Goal: Task Accomplishment & Management: Manage account settings

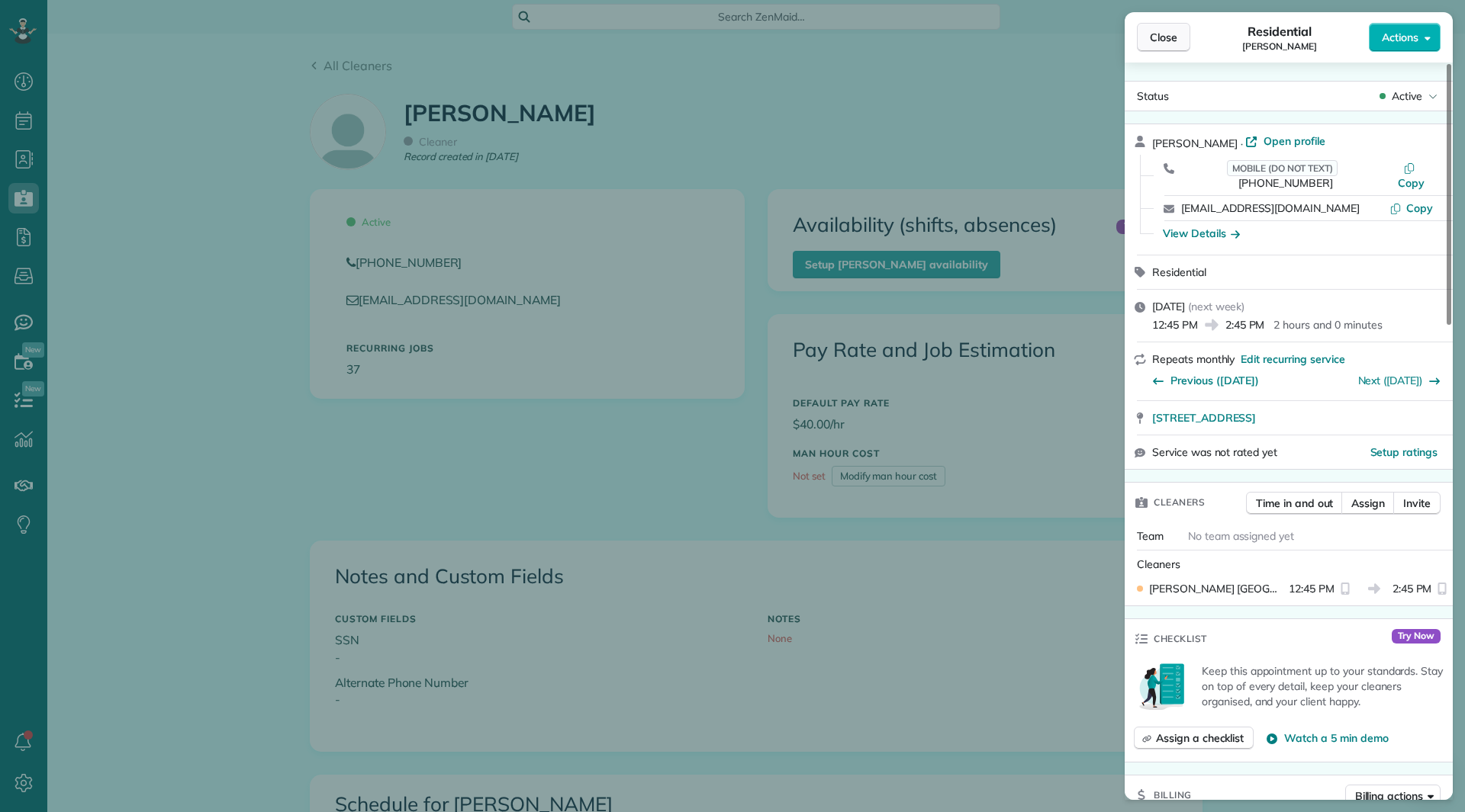
scroll to position [687, 0]
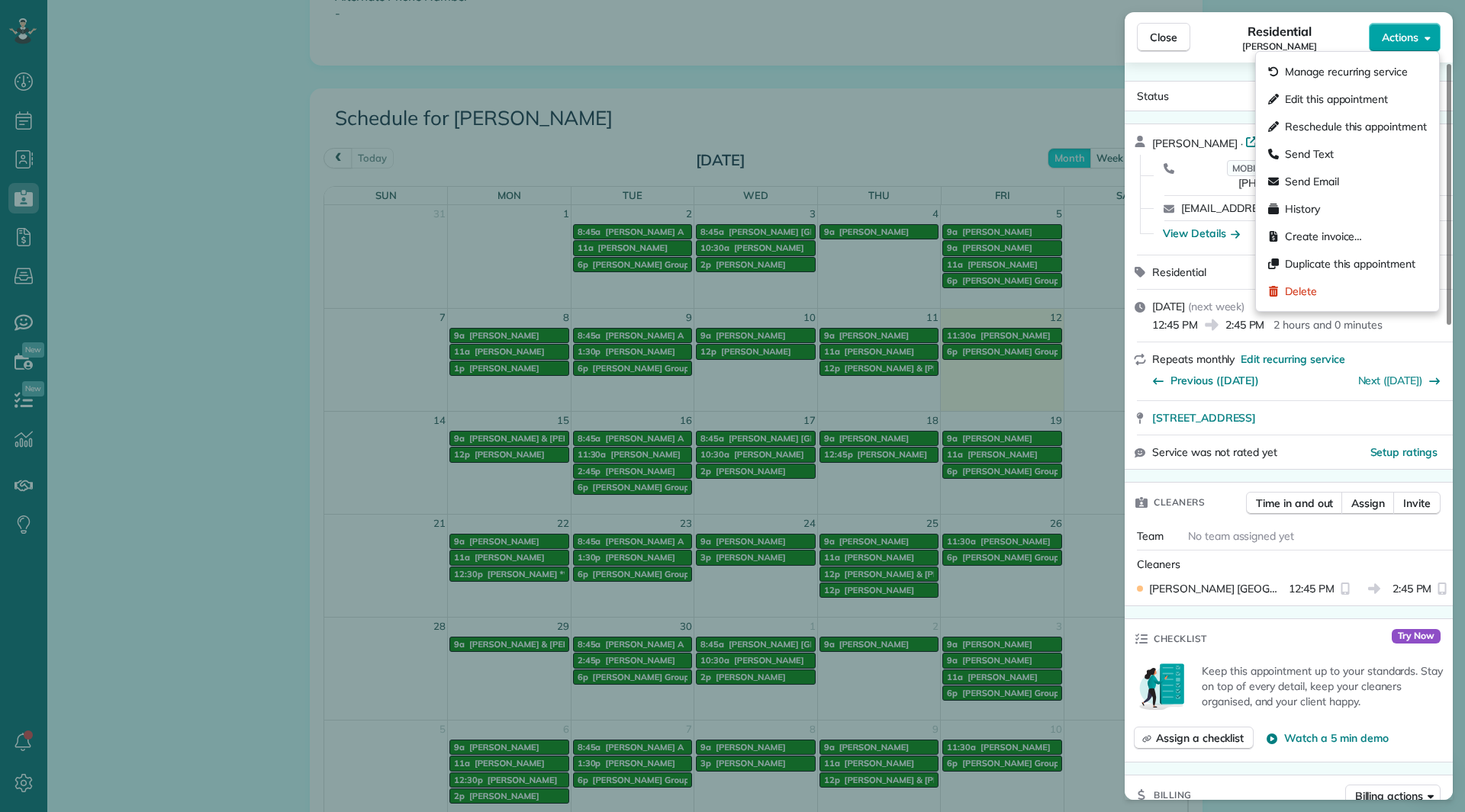
click at [1395, 30] on span "Actions" at bounding box center [1400, 37] width 37 height 15
click at [1381, 89] on div "Edit this appointment" at bounding box center [1348, 99] width 171 height 27
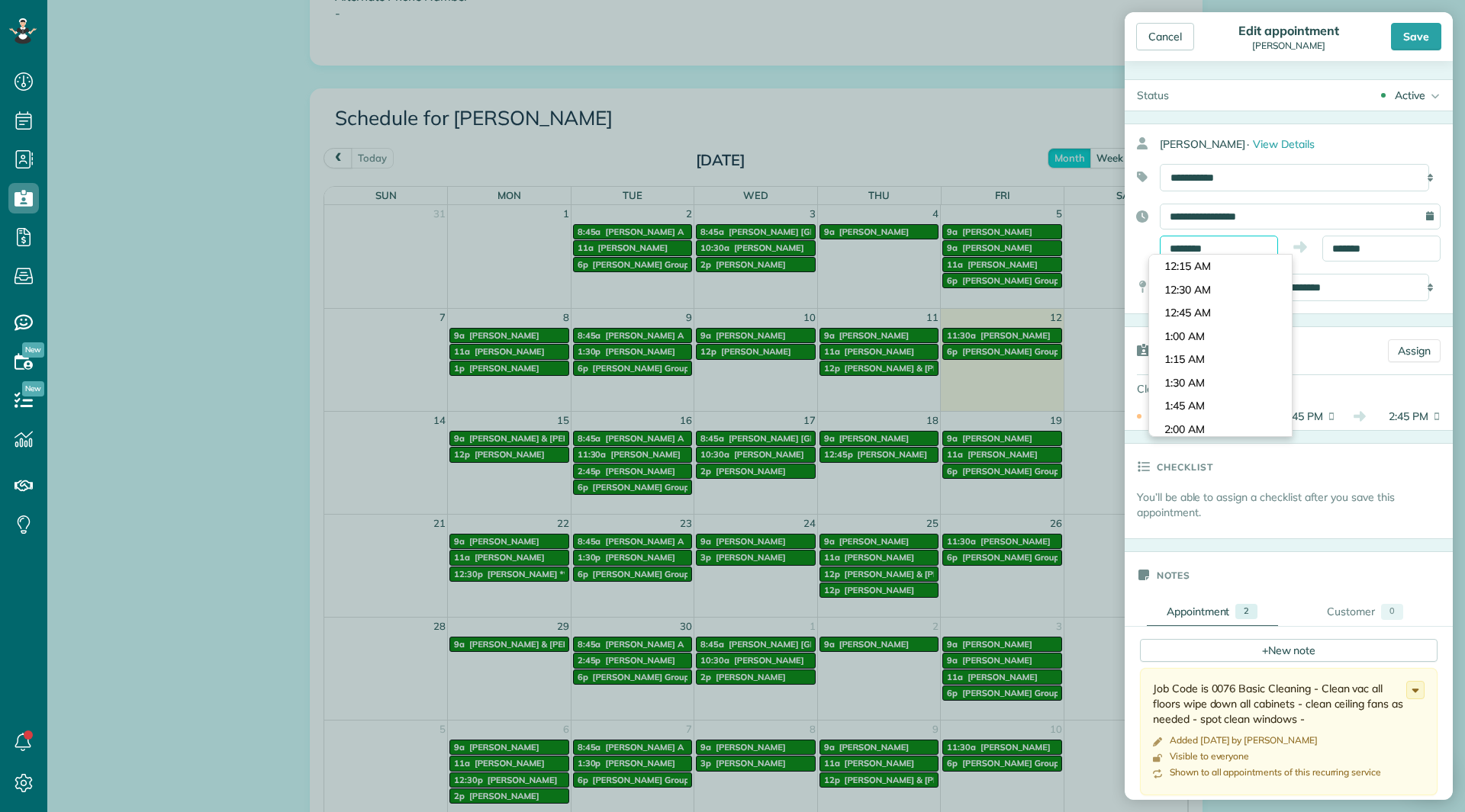
click at [1207, 252] on input "********" at bounding box center [1218, 249] width 118 height 26
type input "*******"
click at [1187, 320] on body "Dashboard Scheduling Calendar View List View Dispatch View - Weekly scheduling …" at bounding box center [732, 406] width 1465 height 812
click at [1381, 250] on input "*******" at bounding box center [1381, 249] width 118 height 26
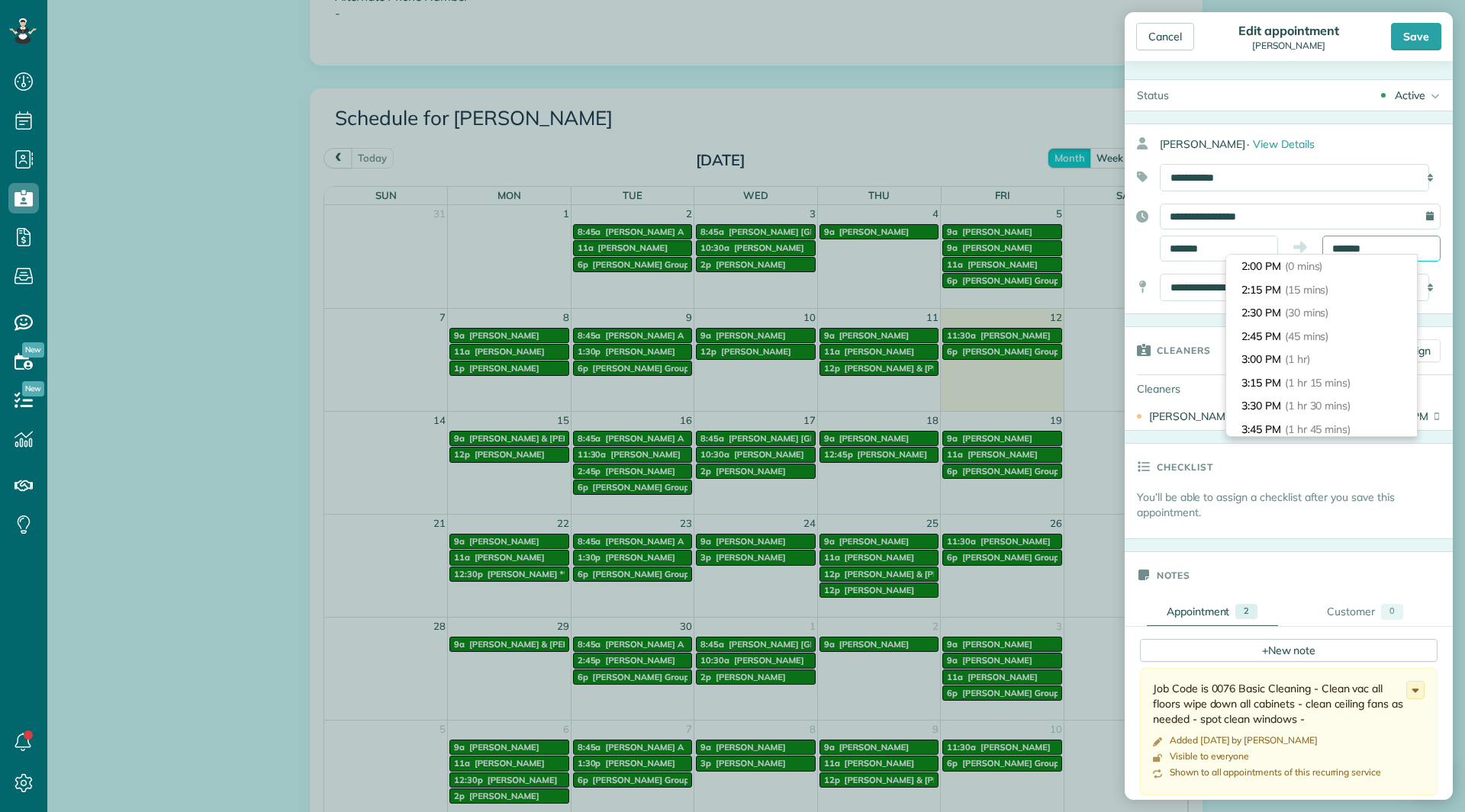
scroll to position [47, 0]
click at [1283, 399] on ul "2:00 PM (0 mins) 2:15 PM (15 mins) 2:30 PM (30 mins) 2:45 PM (45 mins) 3:00 PM …" at bounding box center [1322, 686] width 191 height 955
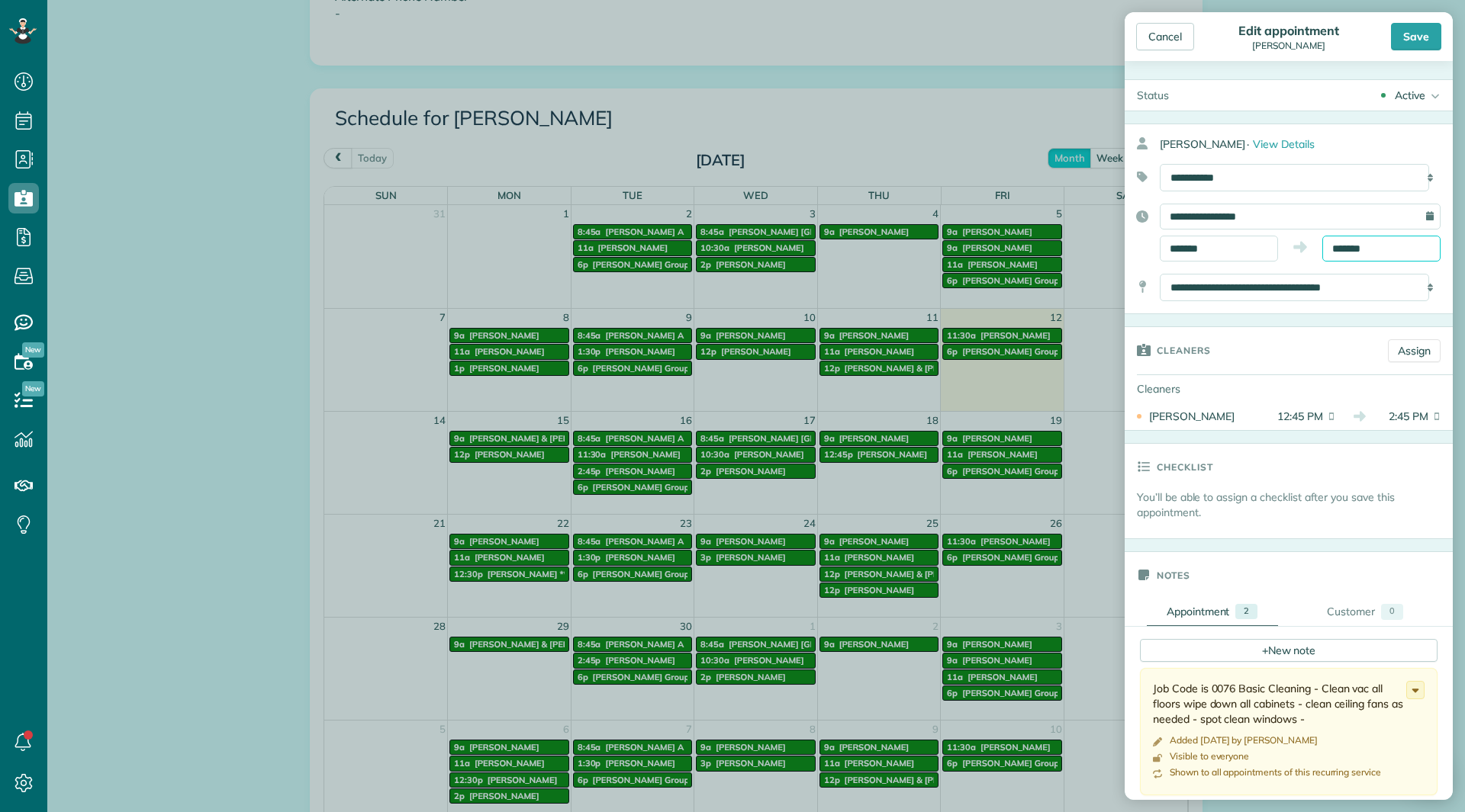
click at [1351, 256] on input "*******" at bounding box center [1381, 249] width 118 height 26
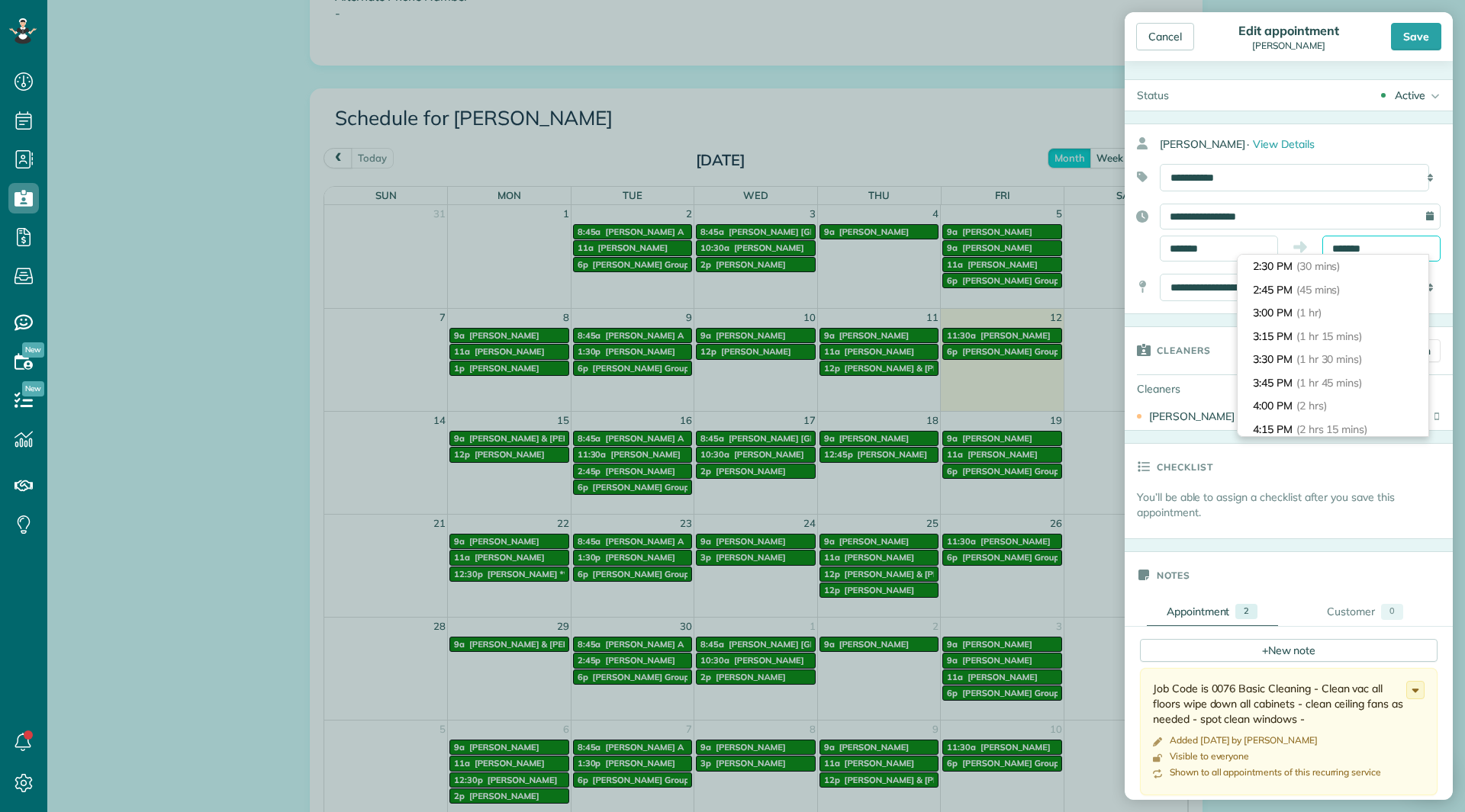
scroll to position [140, 0]
type input "*******"
click at [1314, 322] on li "4:00 PM (2 hrs)" at bounding box center [1333, 313] width 191 height 23
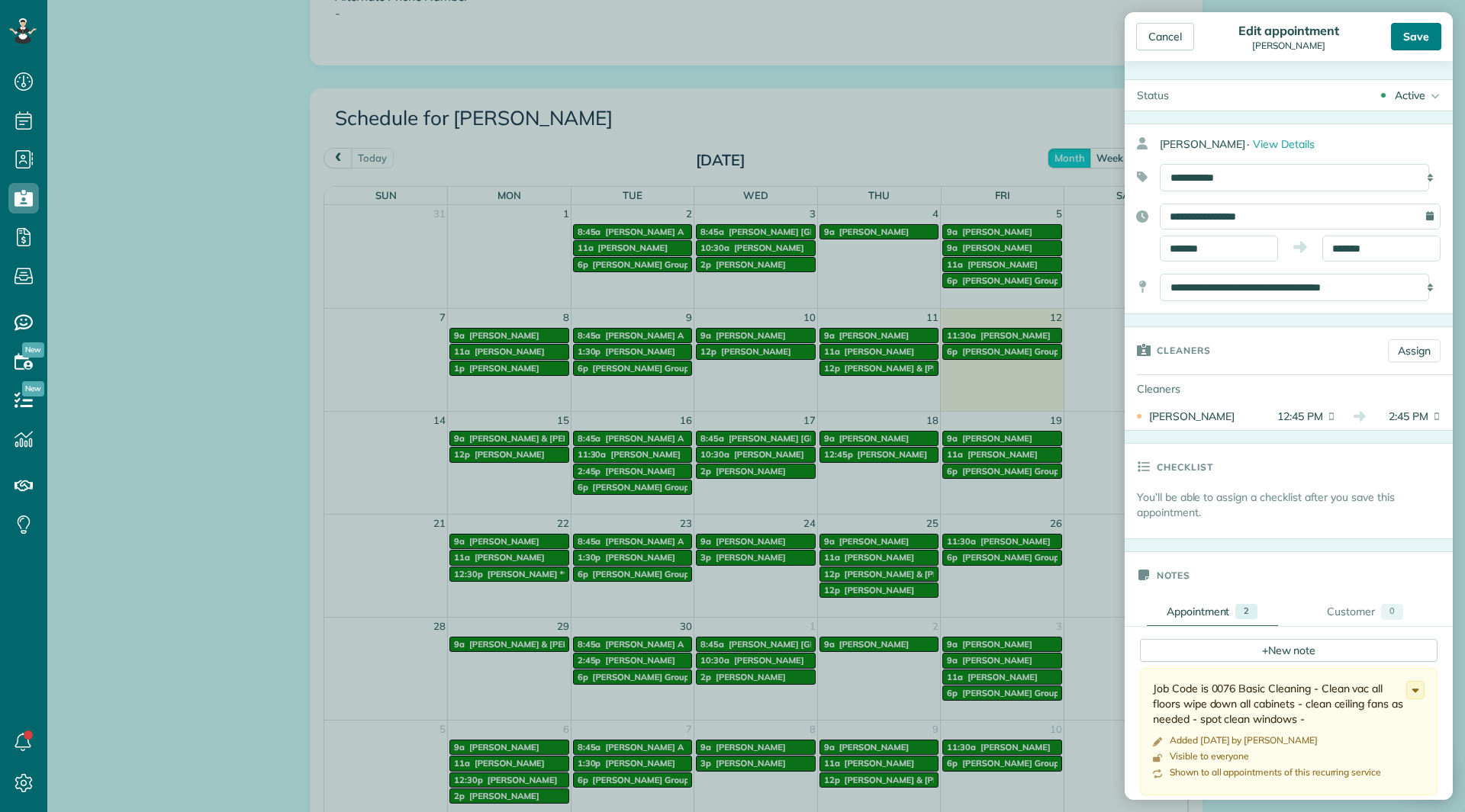
click at [1406, 37] on div "Save" at bounding box center [1416, 36] width 50 height 27
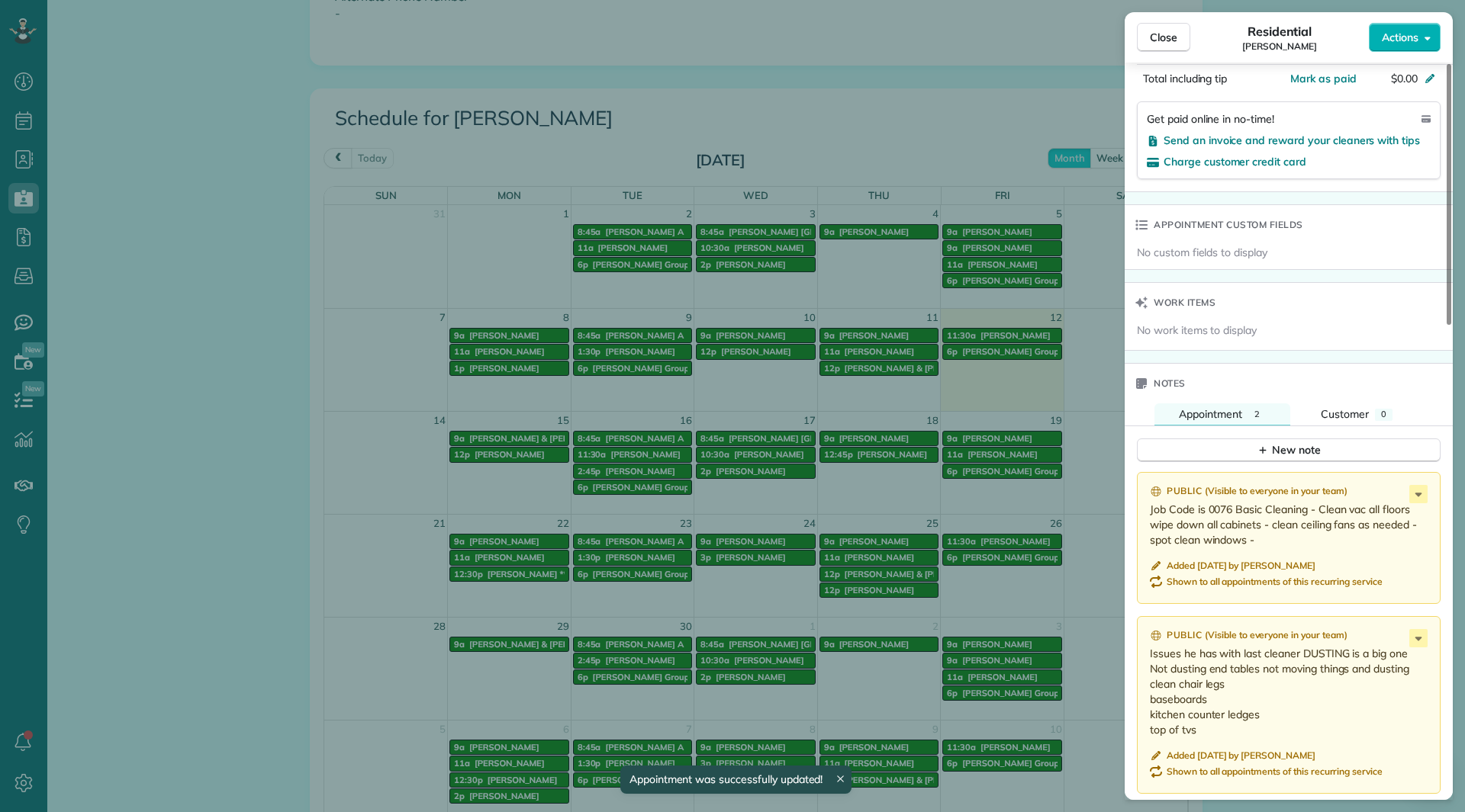
scroll to position [1068, 0]
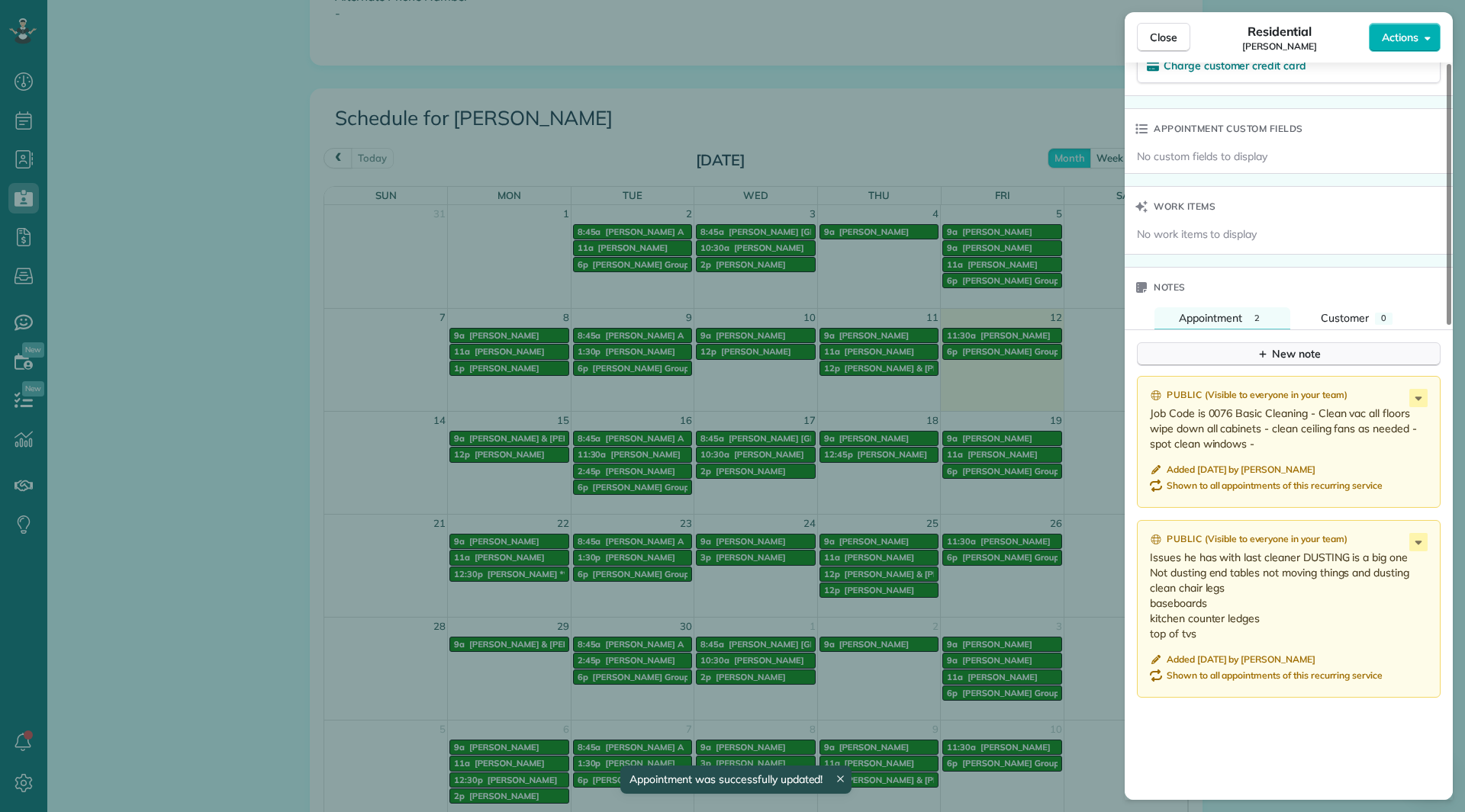
click at [1283, 346] on div "New note" at bounding box center [1288, 354] width 64 height 16
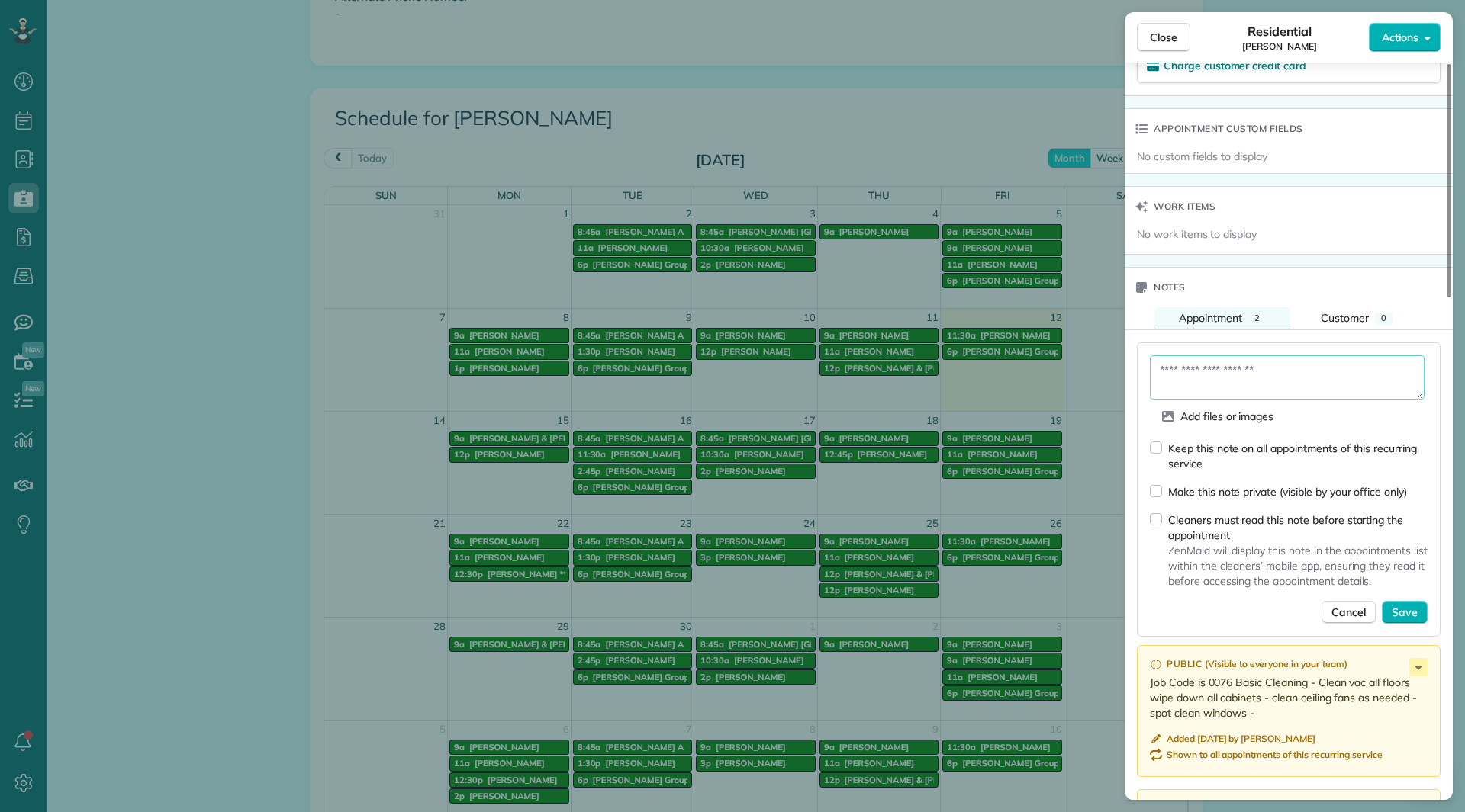
click at [1264, 355] on textarea at bounding box center [1286, 377] width 275 height 44
type textarea "**********"
click at [1397, 605] on span "Save" at bounding box center [1405, 612] width 26 height 15
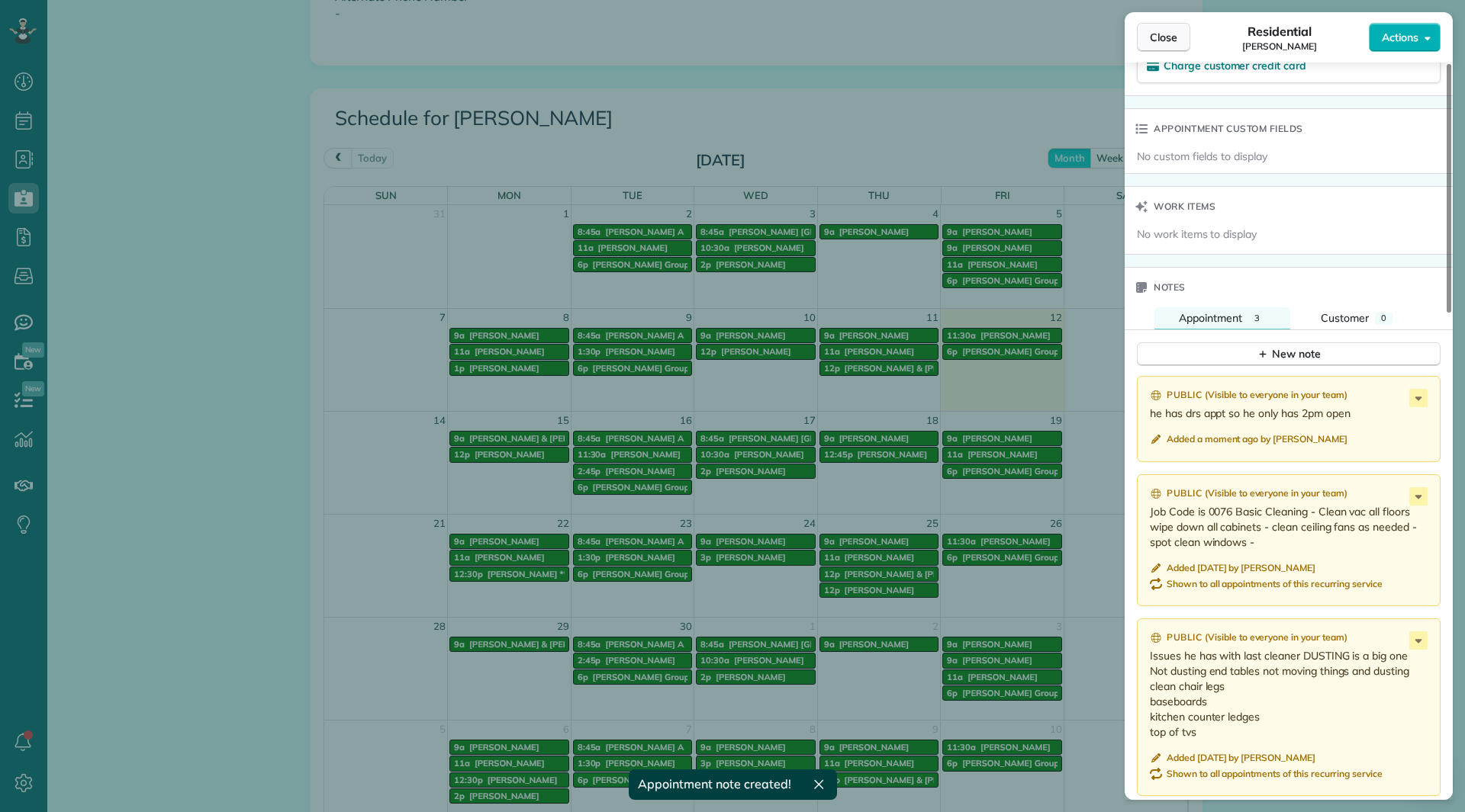
click at [1149, 47] on button "Close" at bounding box center [1163, 37] width 53 height 29
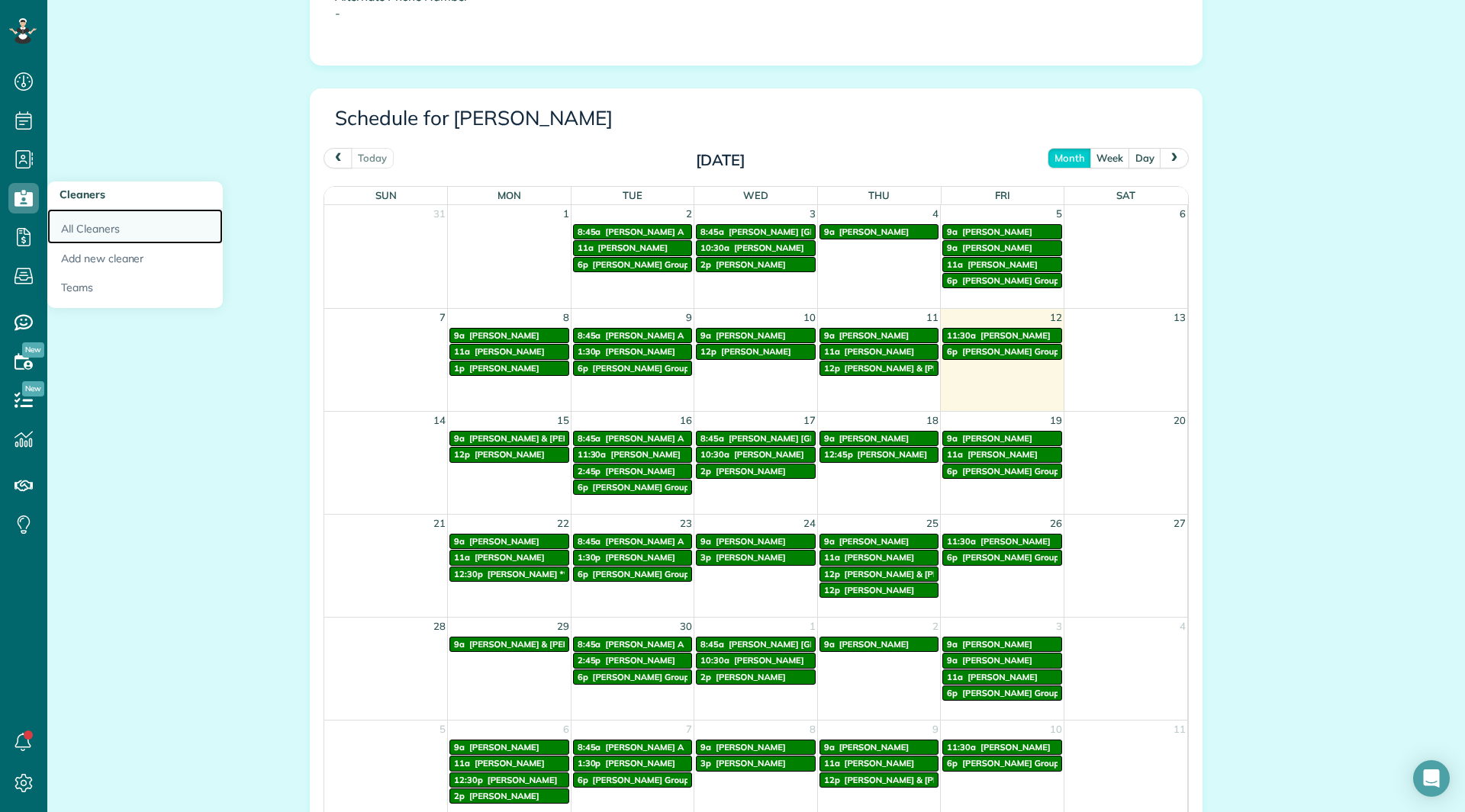
click at [77, 221] on link "All Cleaners" at bounding box center [134, 226] width 176 height 35
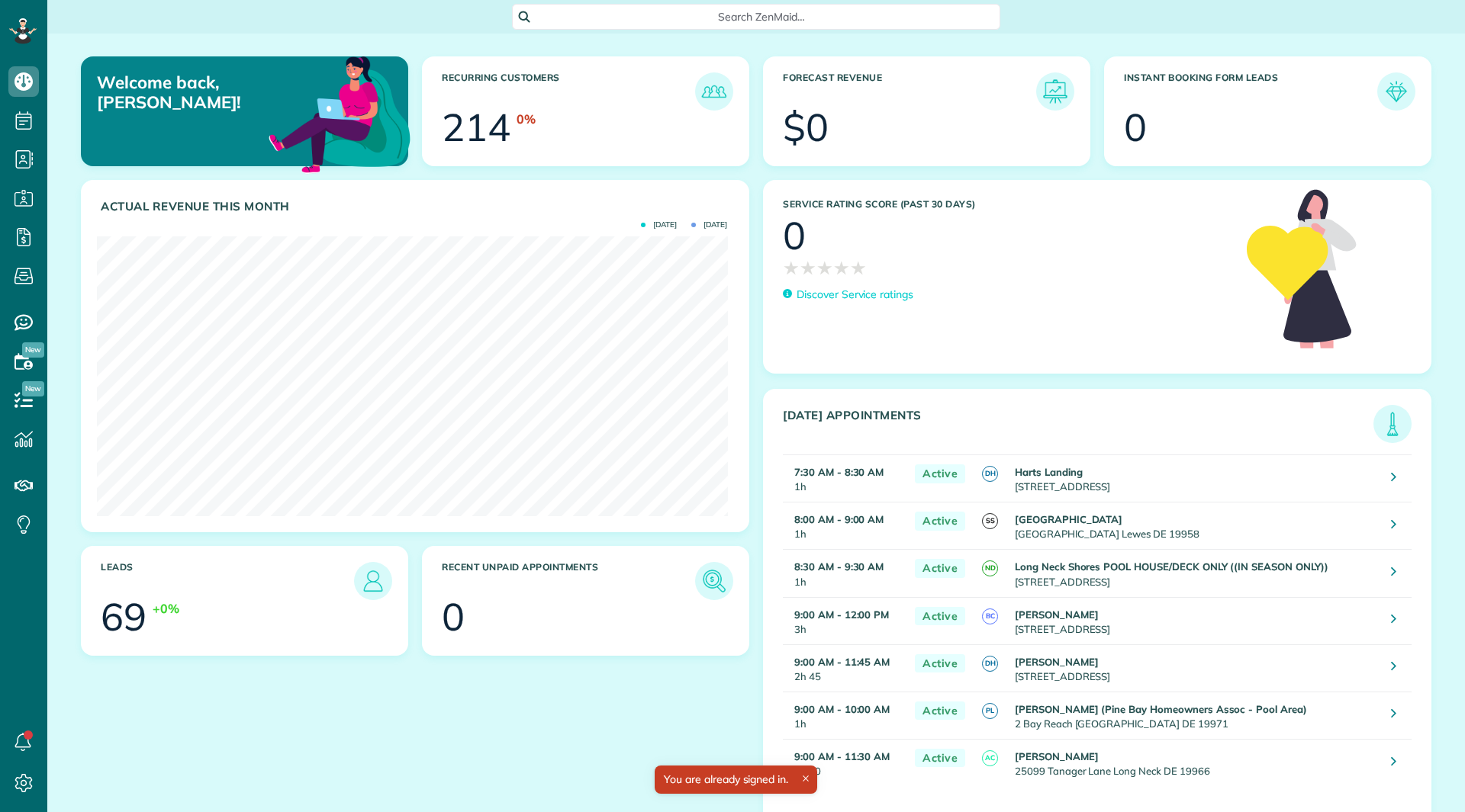
scroll to position [280, 630]
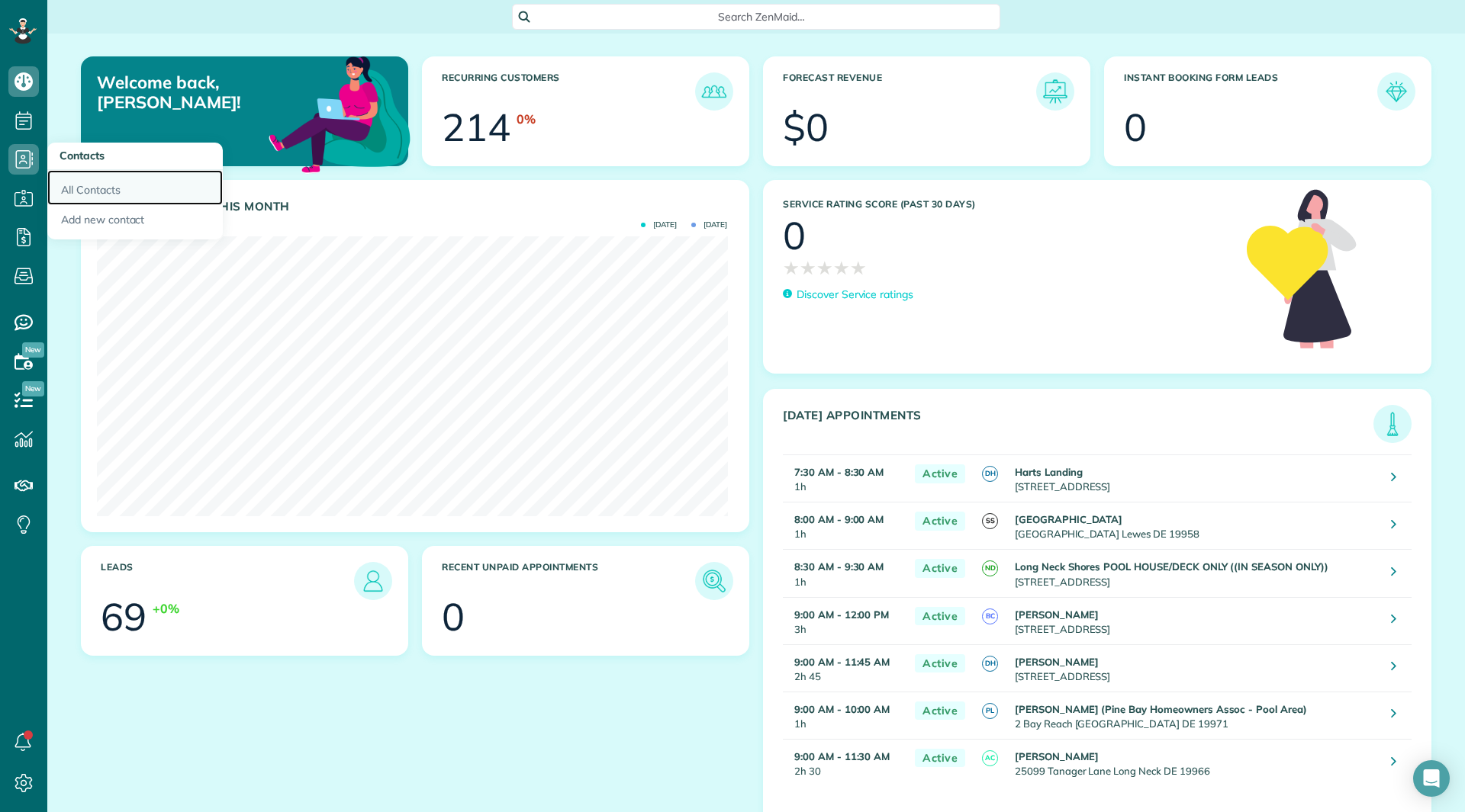
click at [77, 186] on link "All Contacts" at bounding box center [134, 187] width 176 height 35
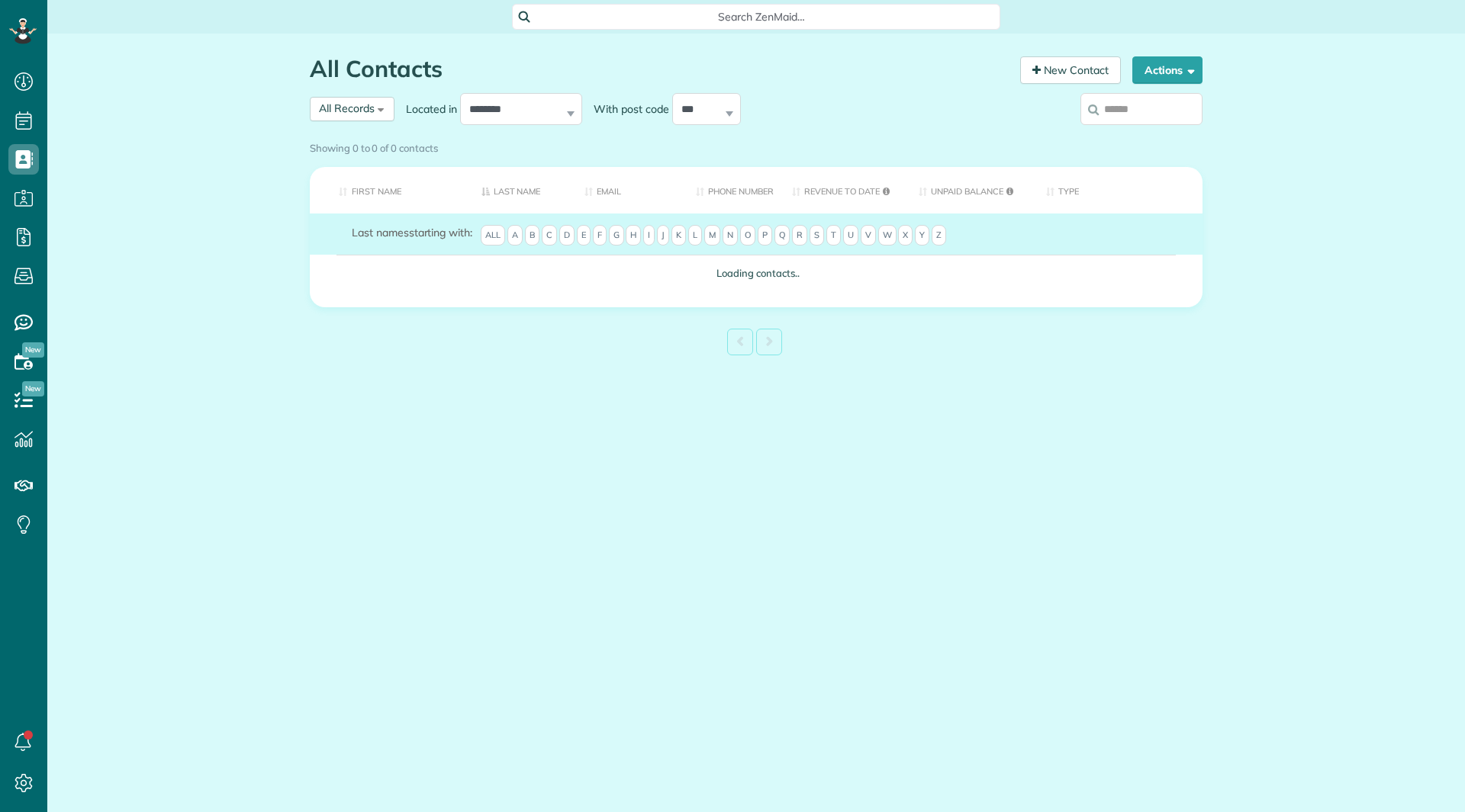
scroll to position [7, 7]
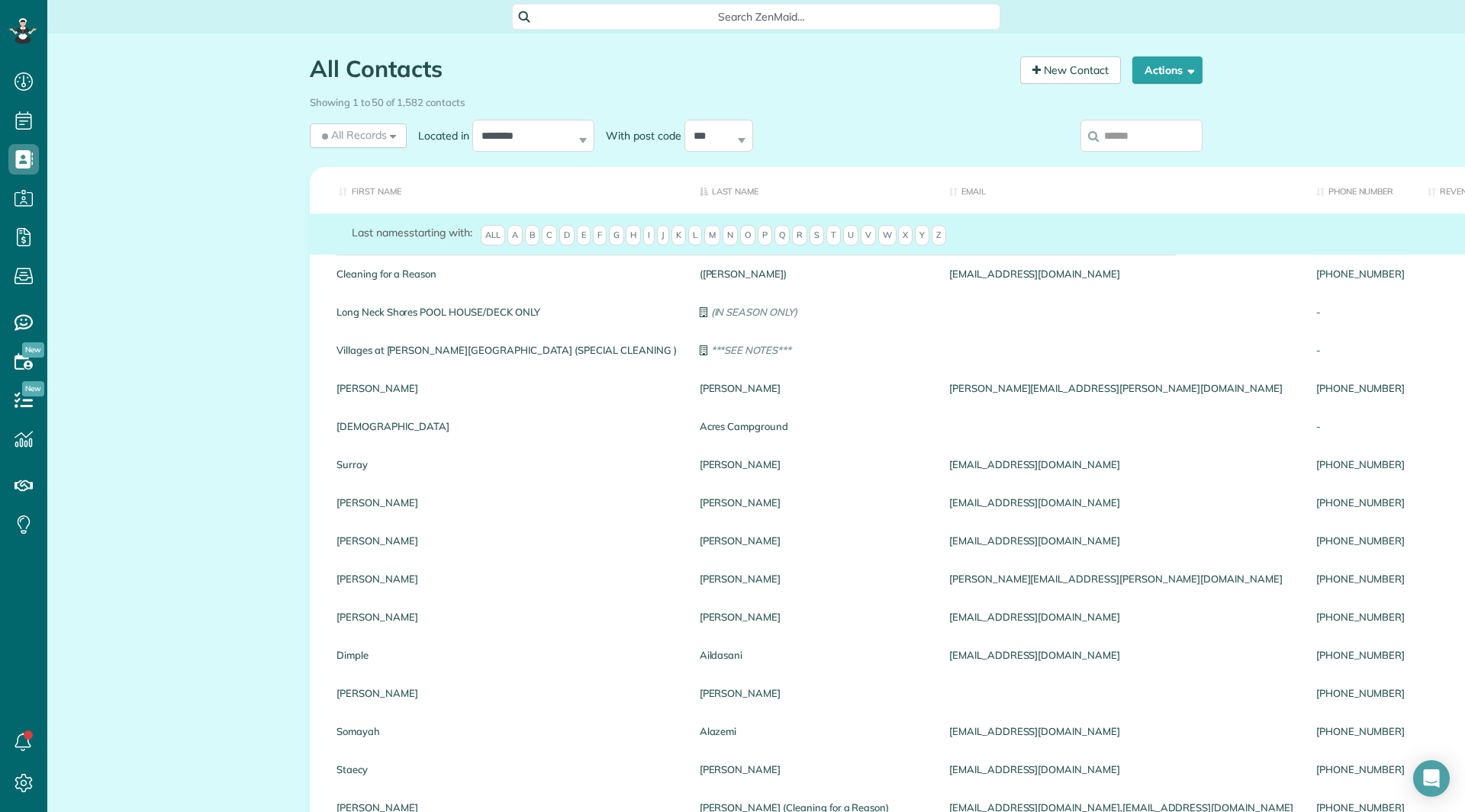
click at [1100, 141] on input "search" at bounding box center [1140, 136] width 122 height 32
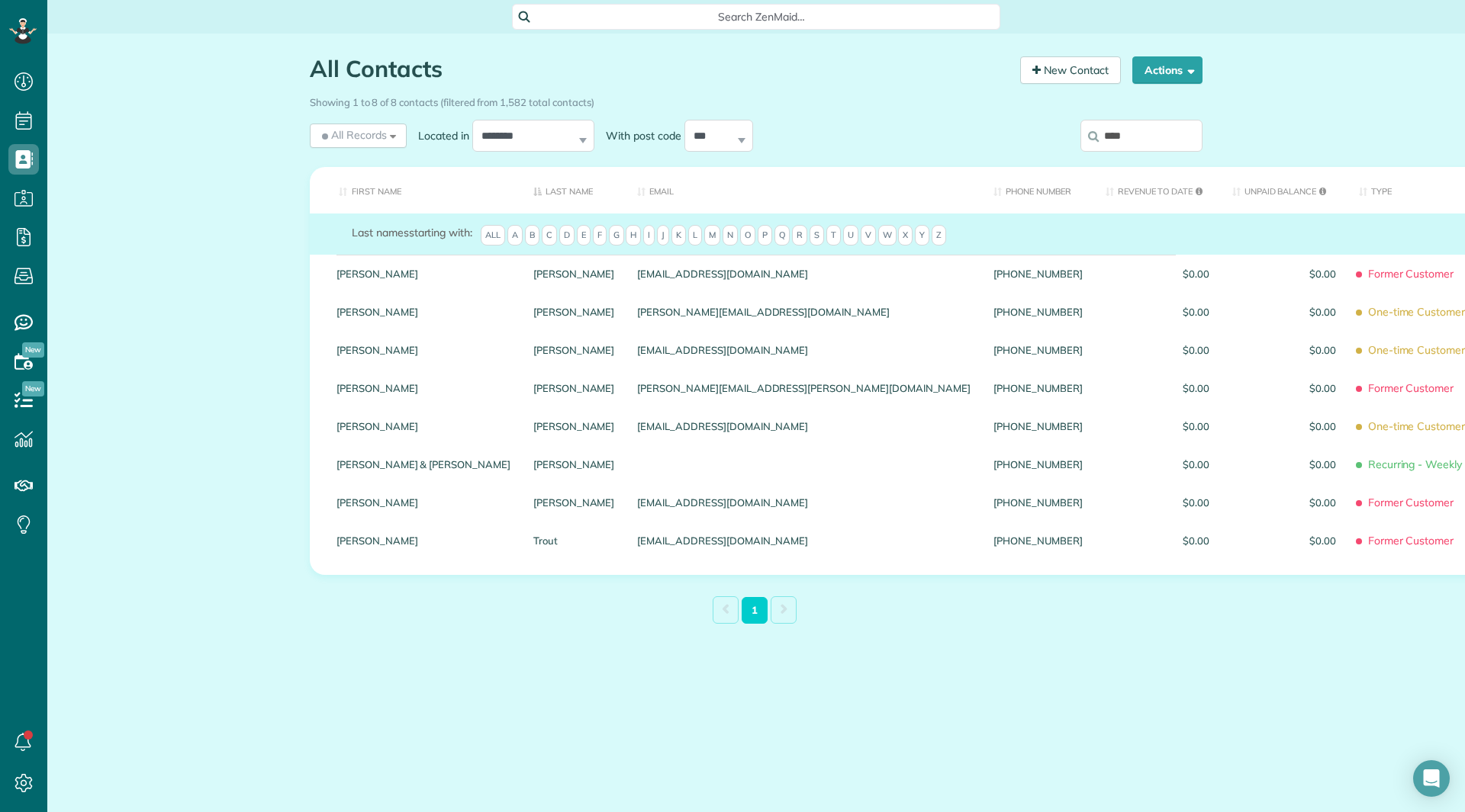
click at [1144, 139] on input "****" at bounding box center [1140, 136] width 122 height 32
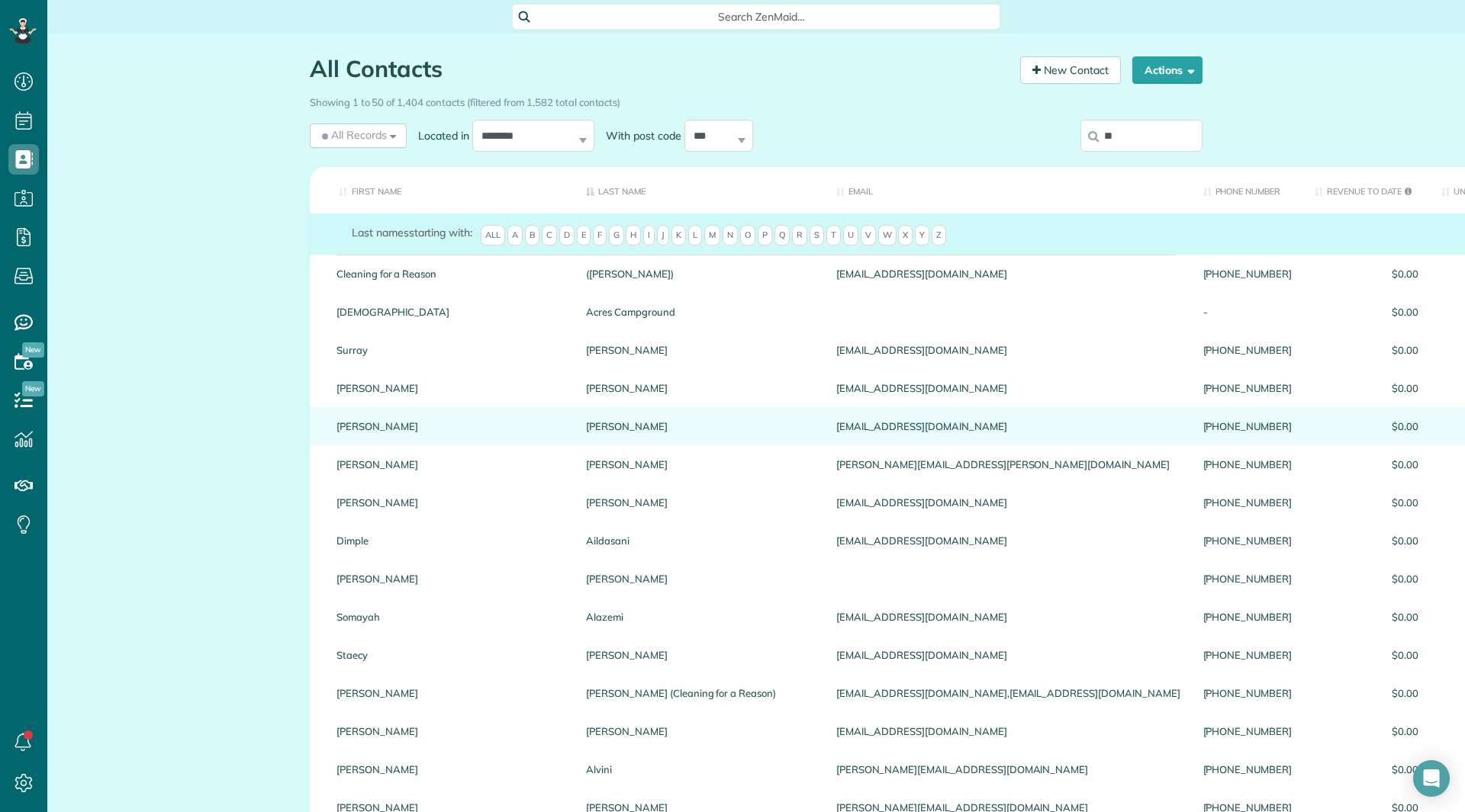
type input "**"
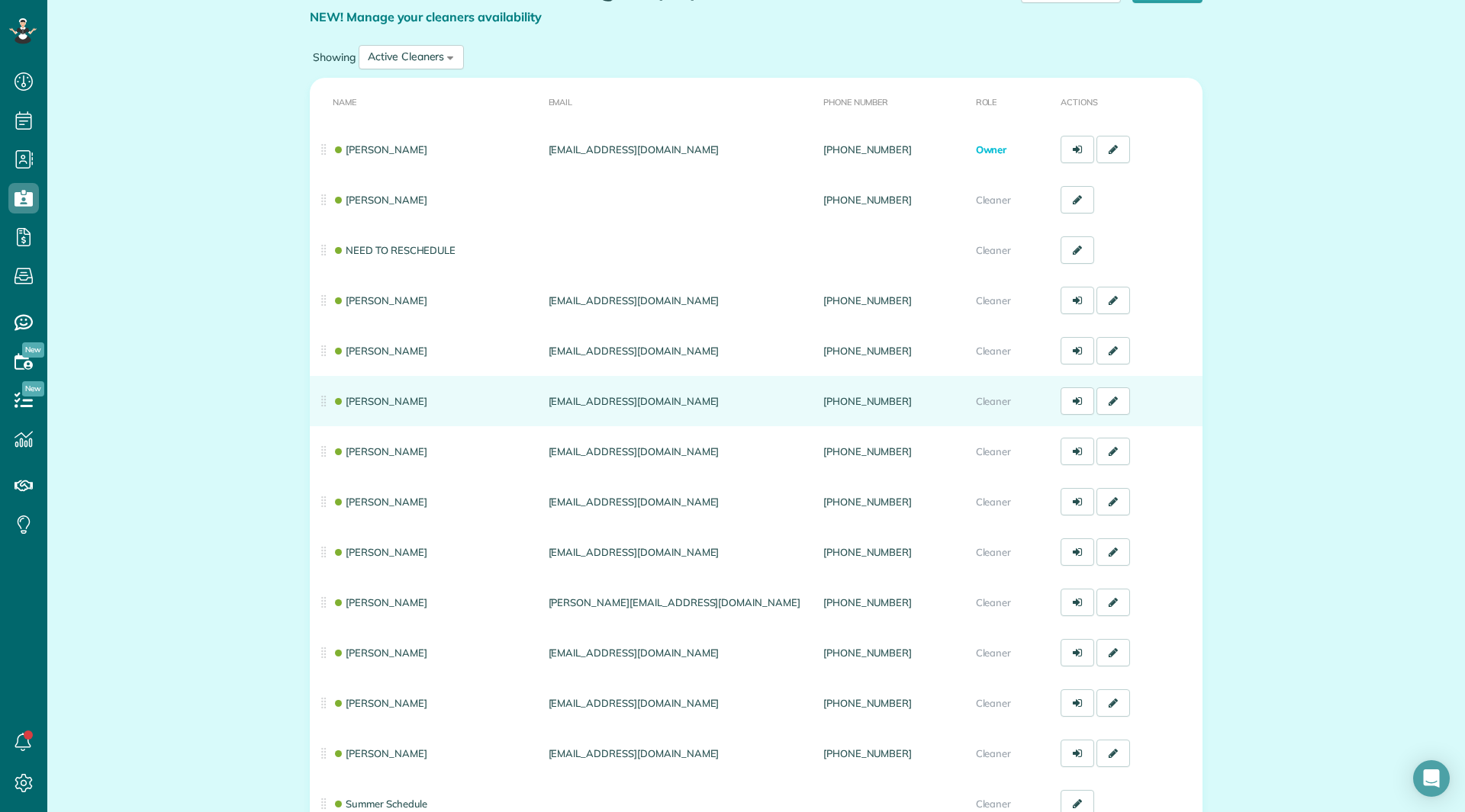
scroll to position [152, 0]
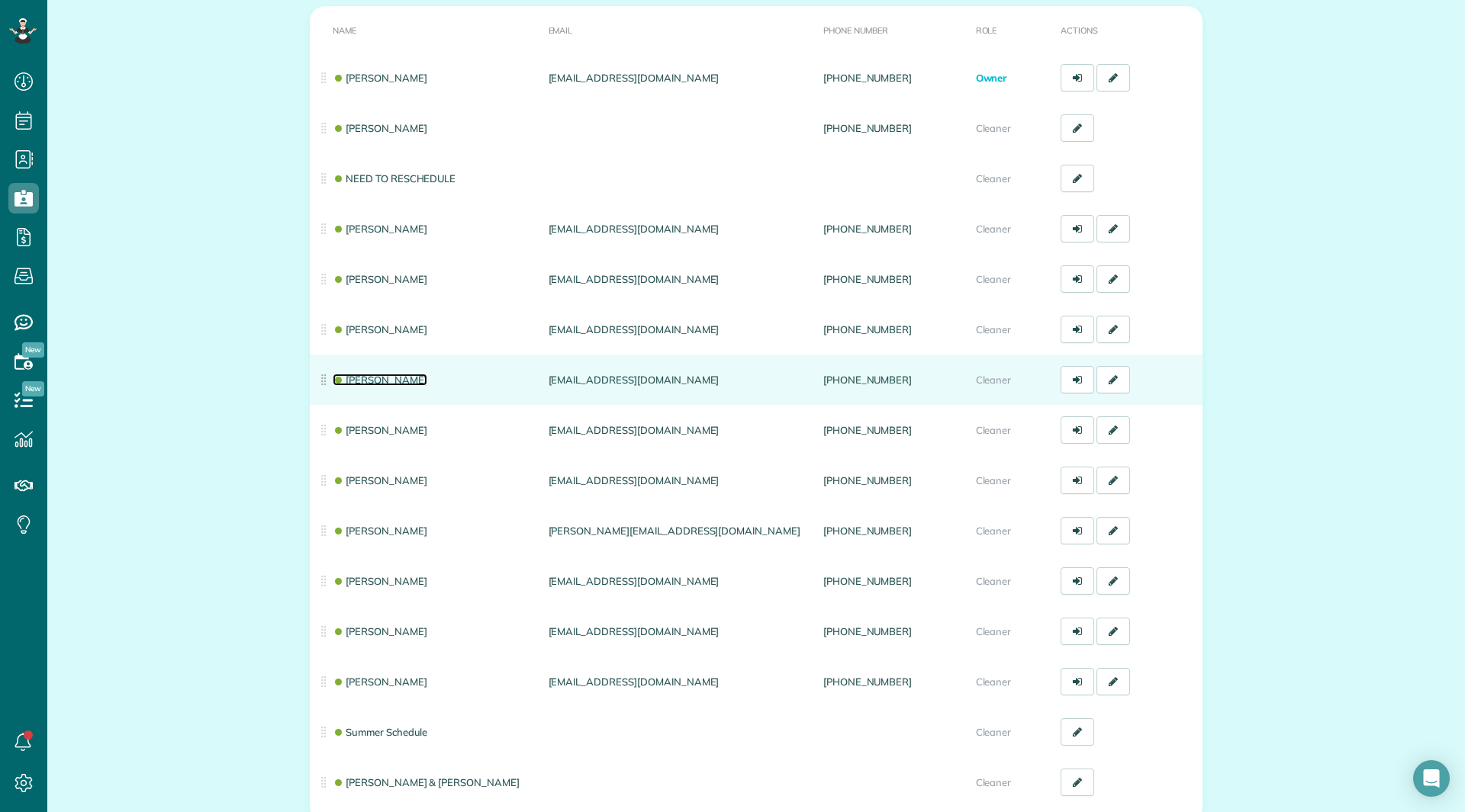
click at [395, 377] on link "Donna Humphreys" at bounding box center [380, 380] width 95 height 13
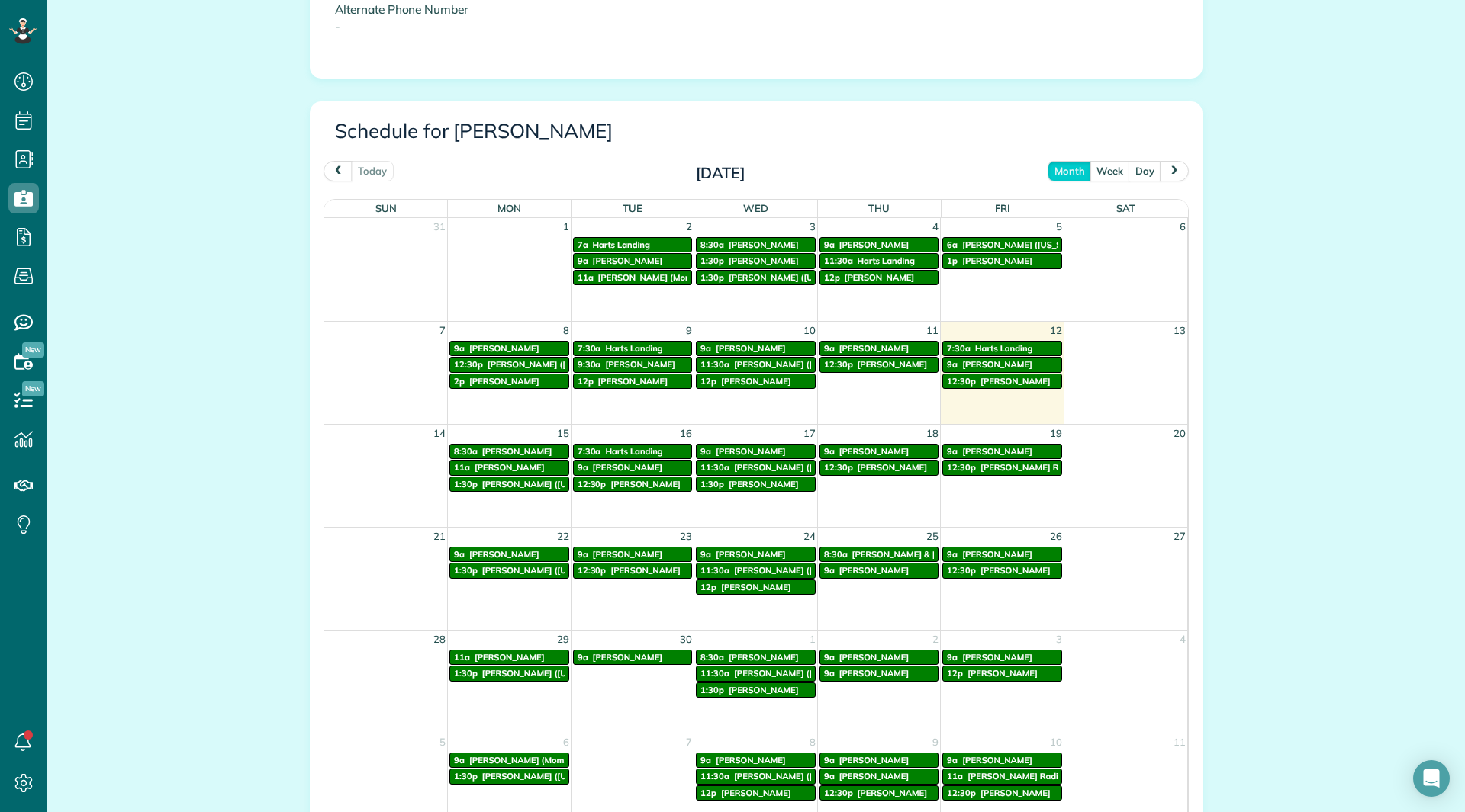
scroll to position [687, 0]
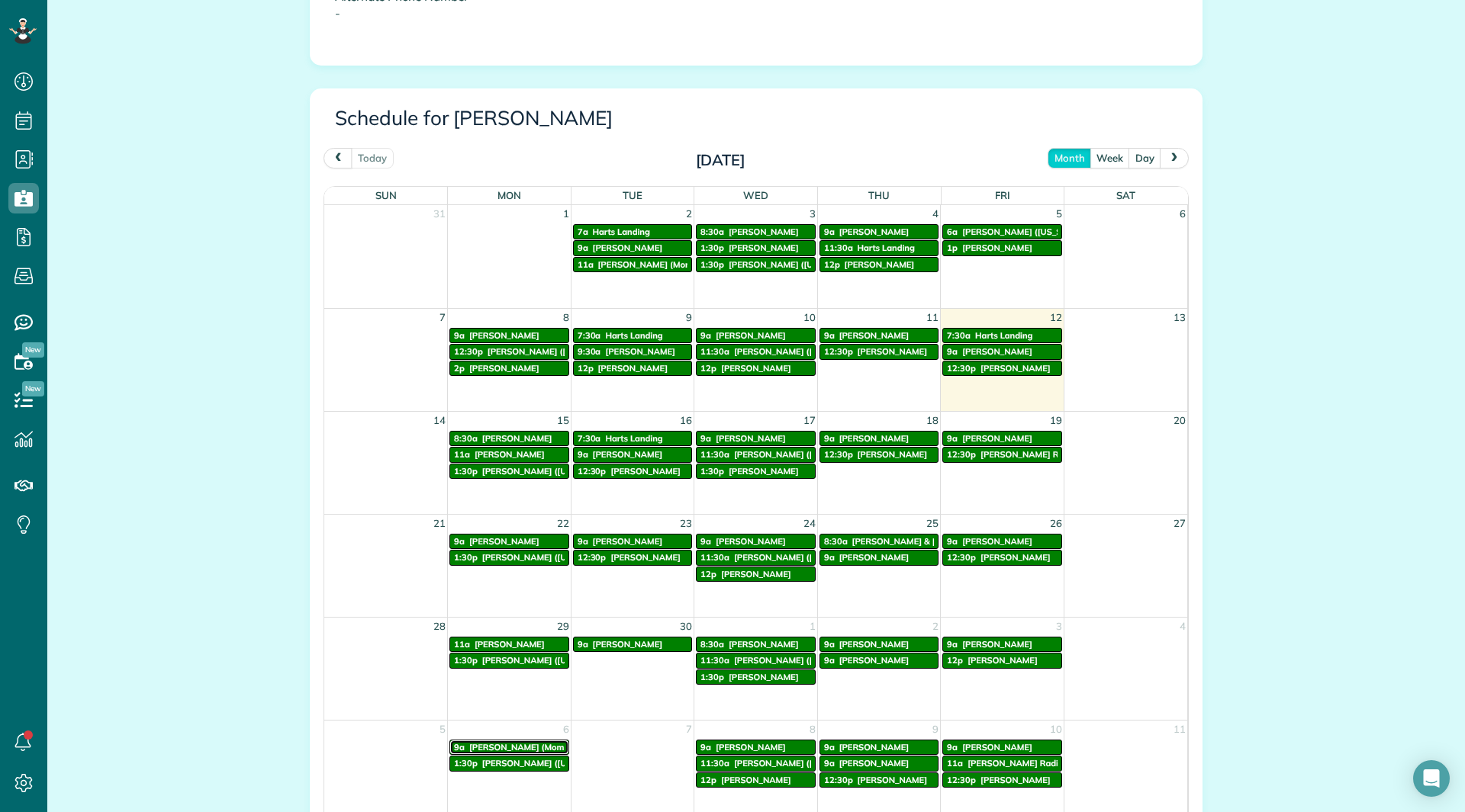
click at [517, 747] on span "[PERSON_NAME] (Moms House)" at bounding box center [534, 747] width 130 height 11
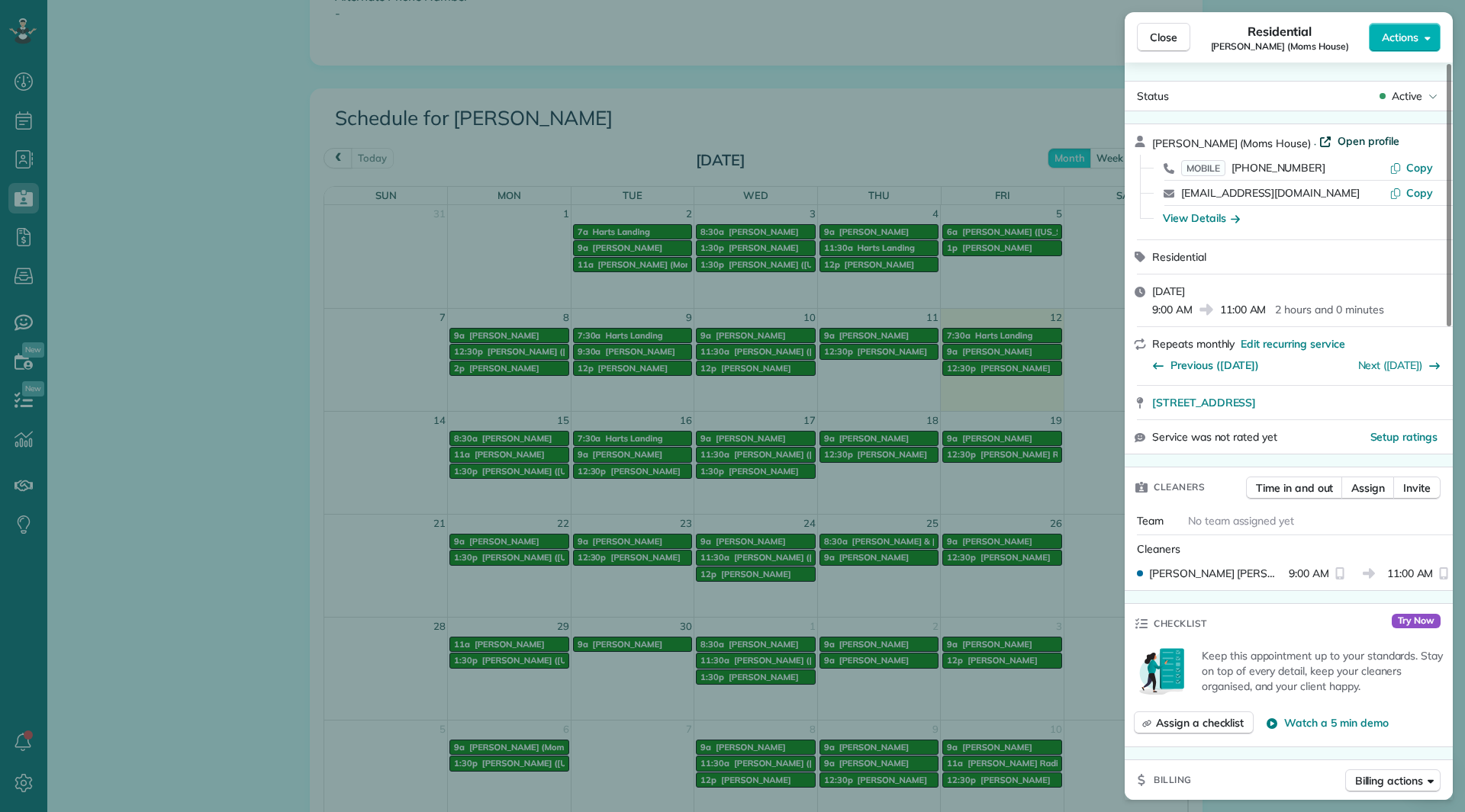
click at [1356, 141] on span "Open profile" at bounding box center [1369, 141] width 62 height 15
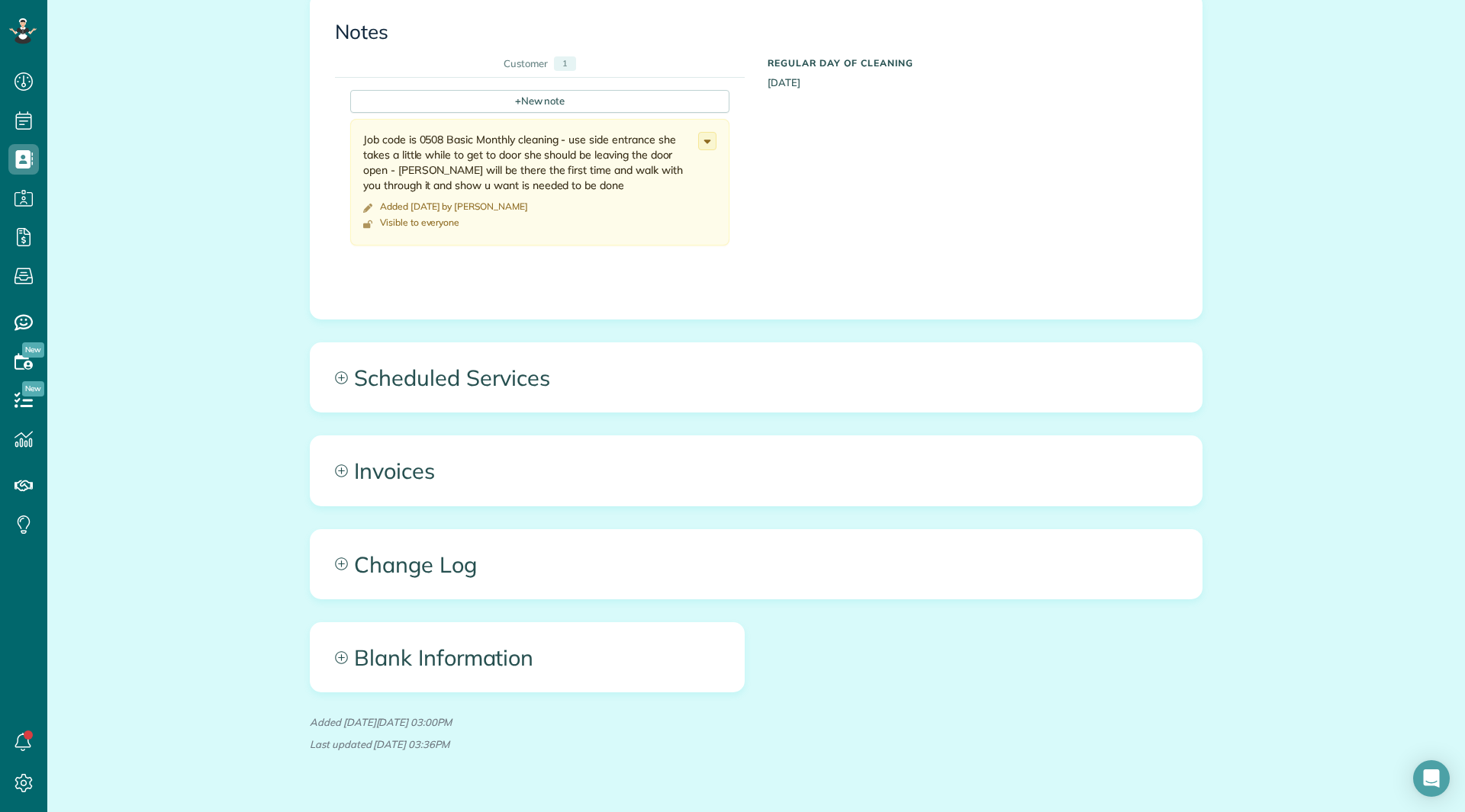
scroll to position [598, 0]
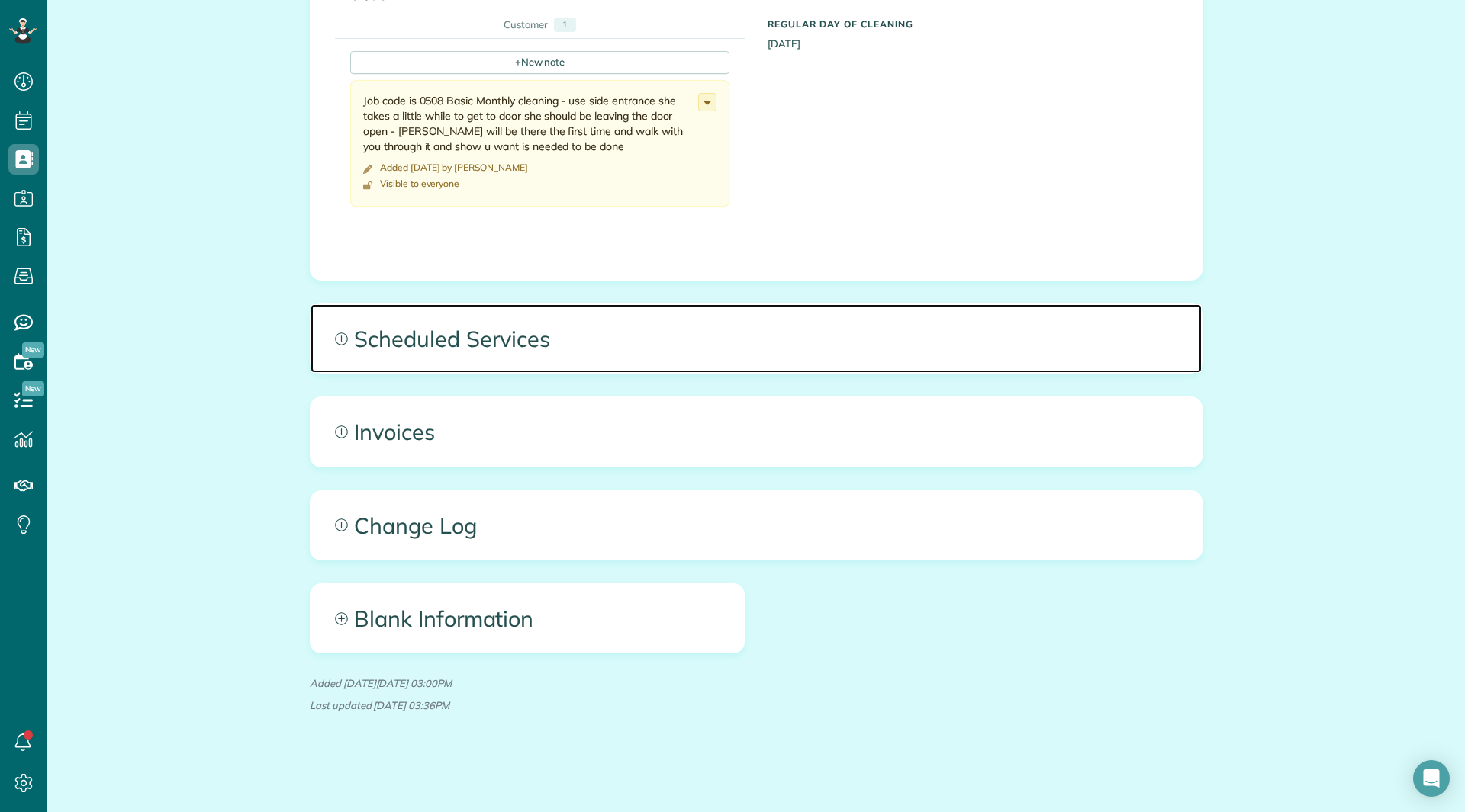
click at [406, 347] on span "Scheduled Services" at bounding box center [755, 339] width 891 height 68
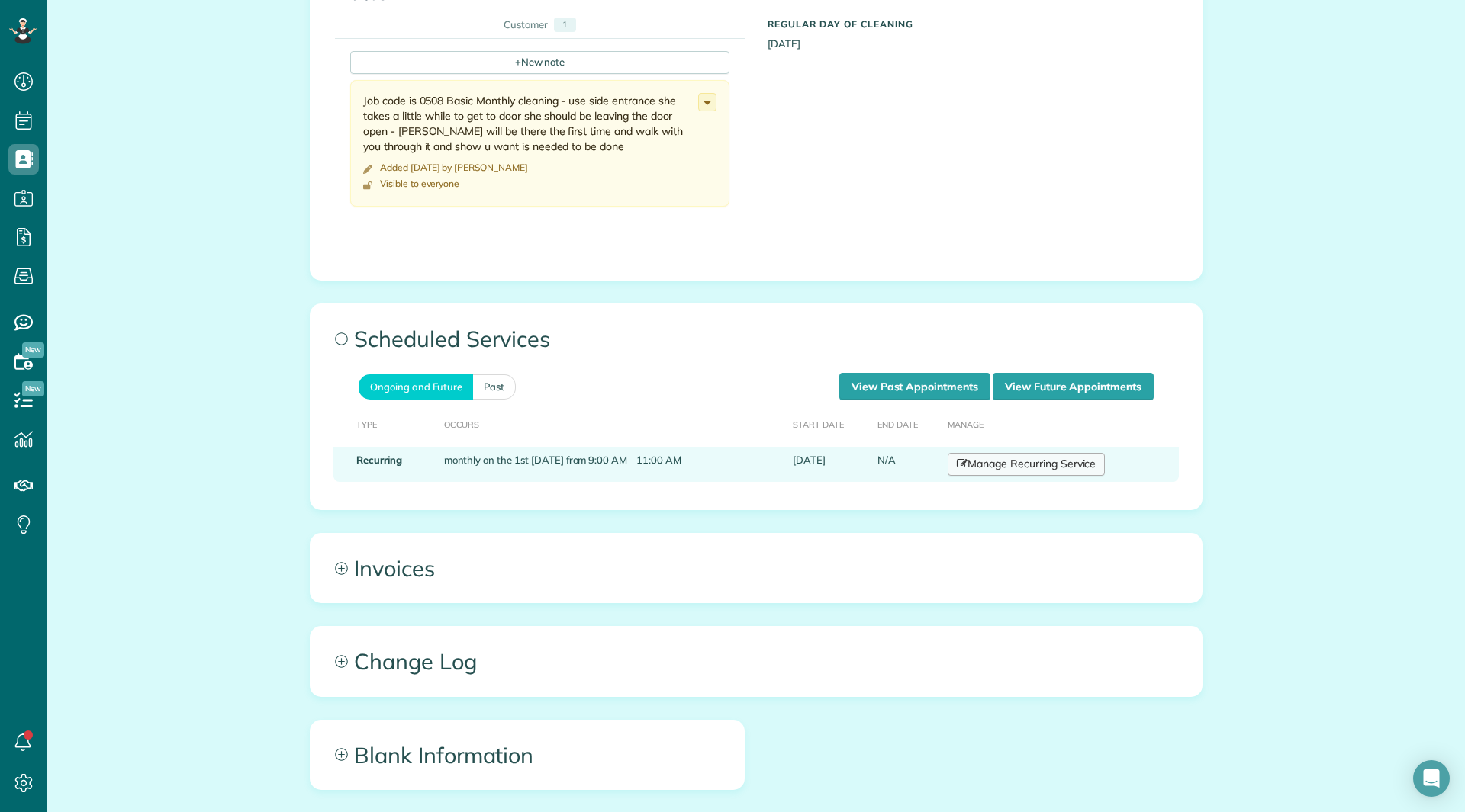
click at [976, 467] on link "Manage Recurring Service" at bounding box center [1026, 464] width 157 height 23
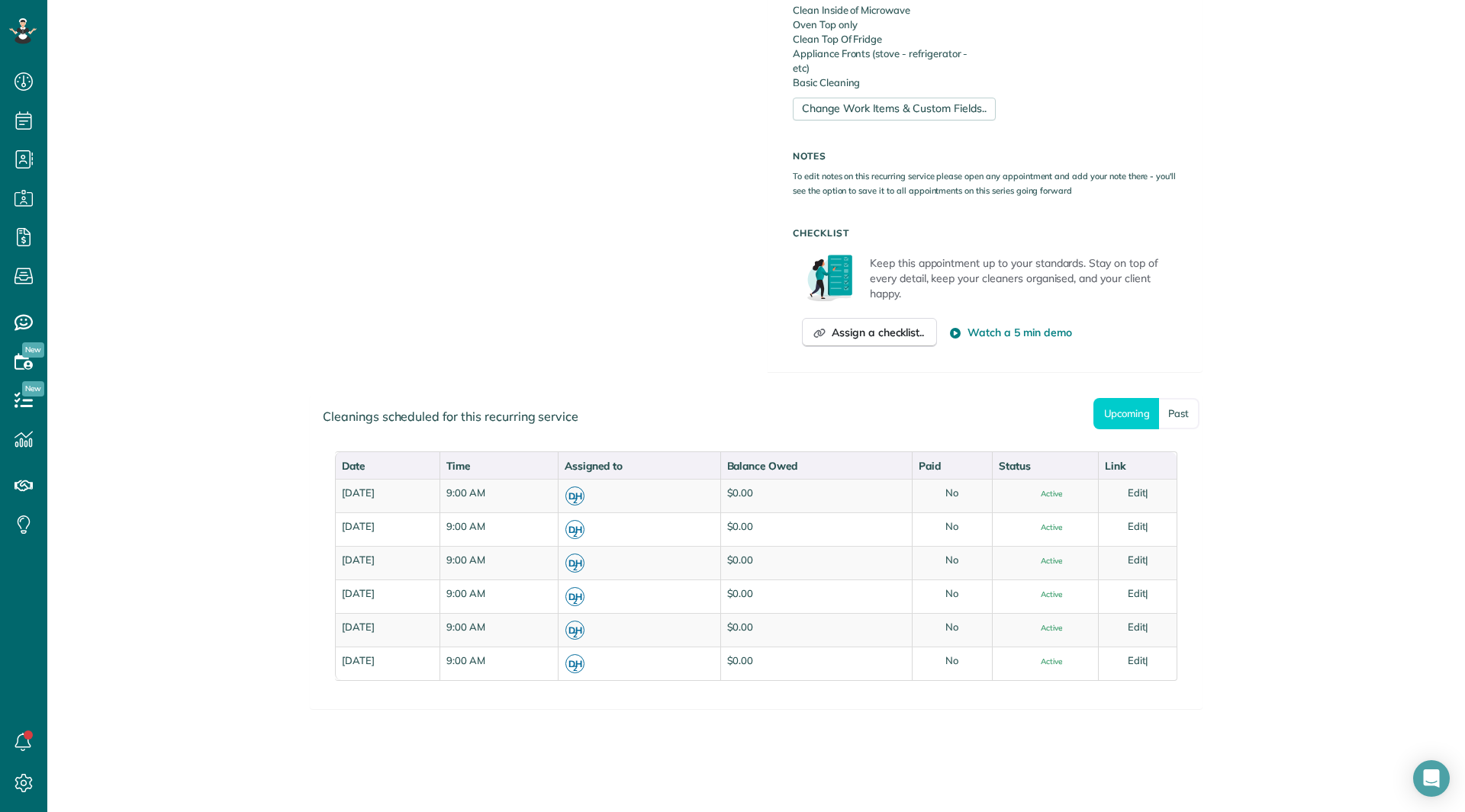
scroll to position [785, 0]
click at [1179, 408] on link "Past" at bounding box center [1179, 410] width 41 height 32
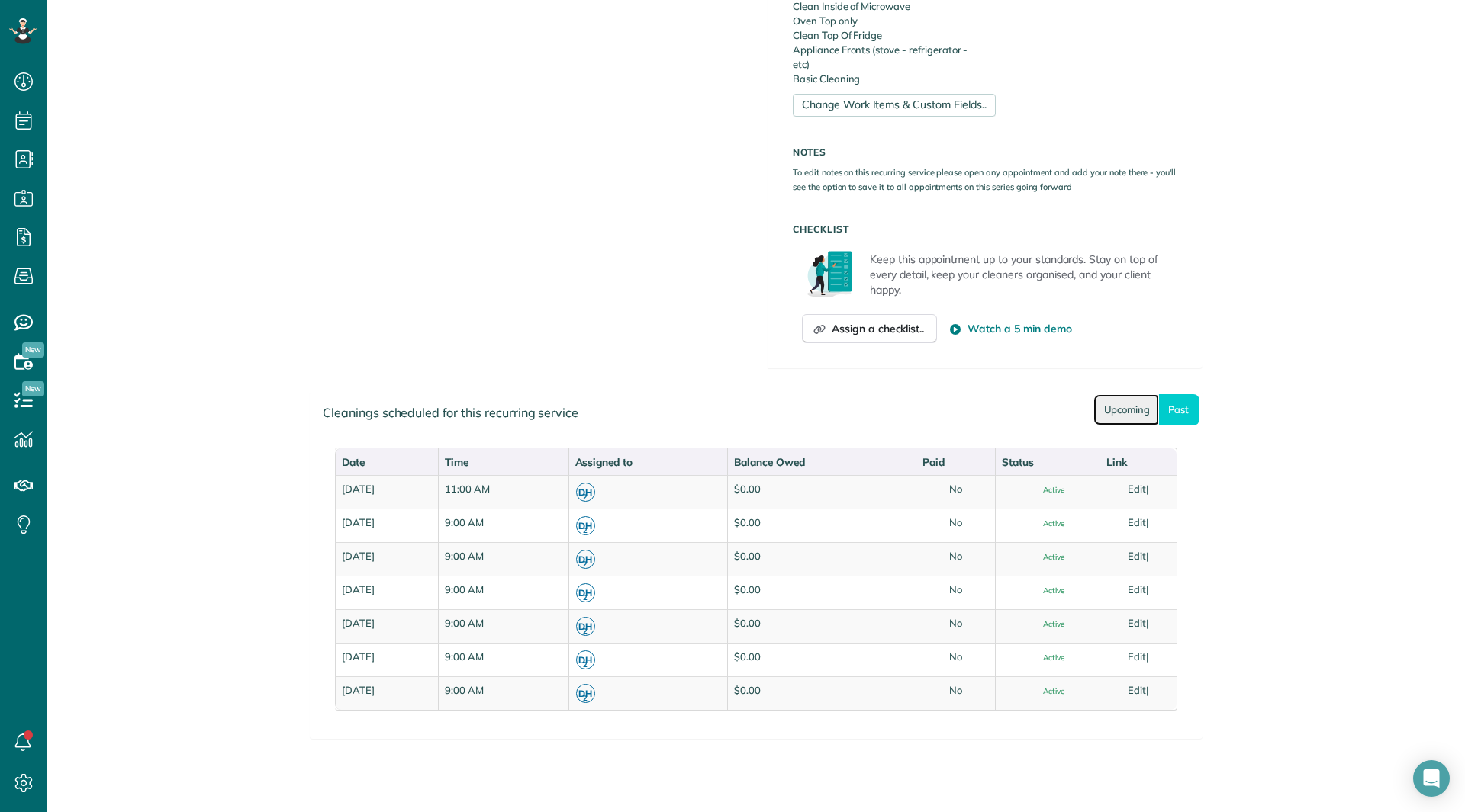
click at [1133, 409] on link "Upcoming" at bounding box center [1126, 410] width 66 height 32
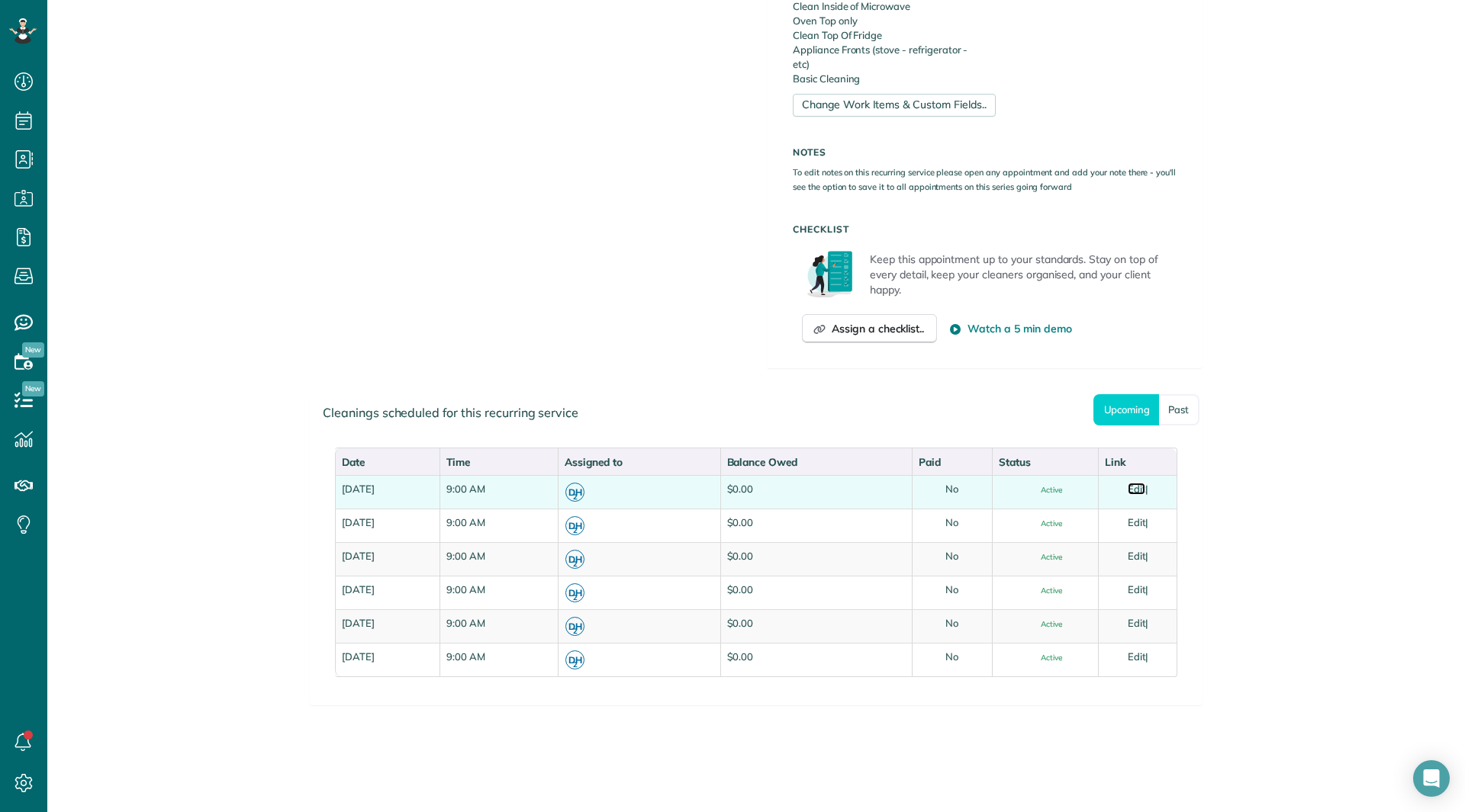
click at [1140, 488] on link "Edit" at bounding box center [1137, 489] width 18 height 13
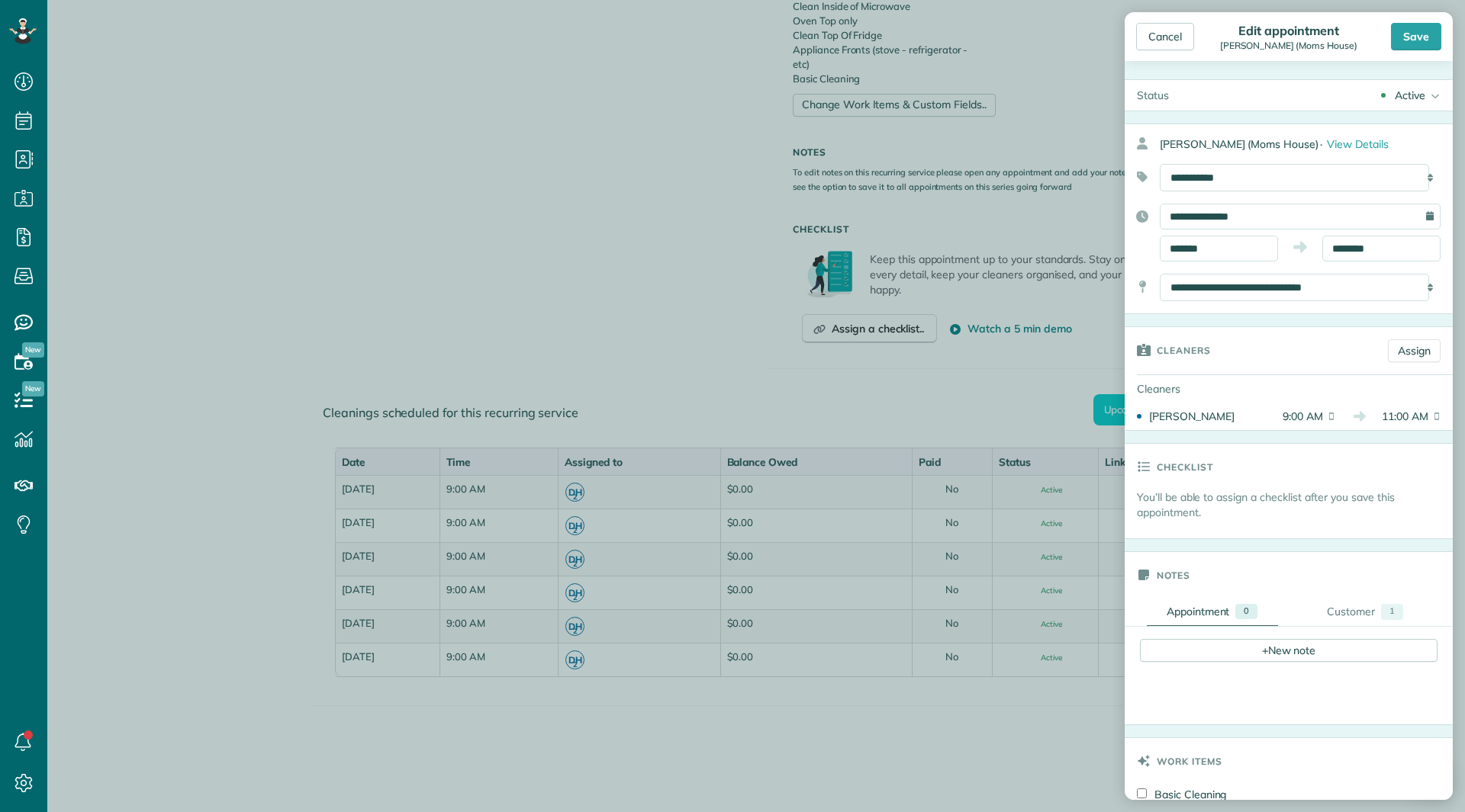
click at [1382, 97] on div "Active Active Stand-By Cancelled Completed" at bounding box center [1316, 96] width 271 height 31
click at [1393, 168] on div "Cancelled" at bounding box center [1412, 171] width 48 height 11
click at [1409, 29] on div "Save" at bounding box center [1416, 36] width 50 height 27
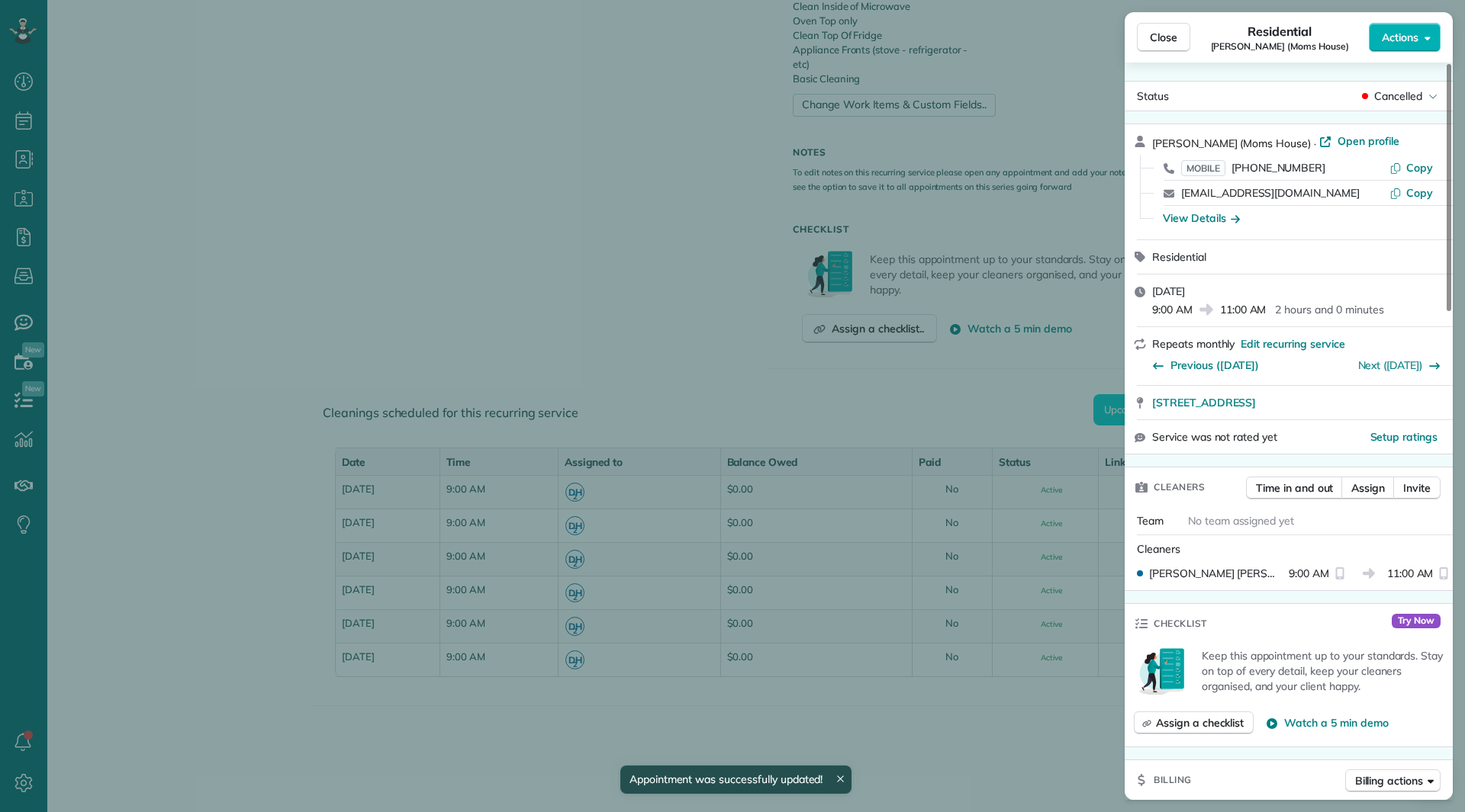
click at [1152, 37] on span "Close" at bounding box center [1163, 37] width 27 height 15
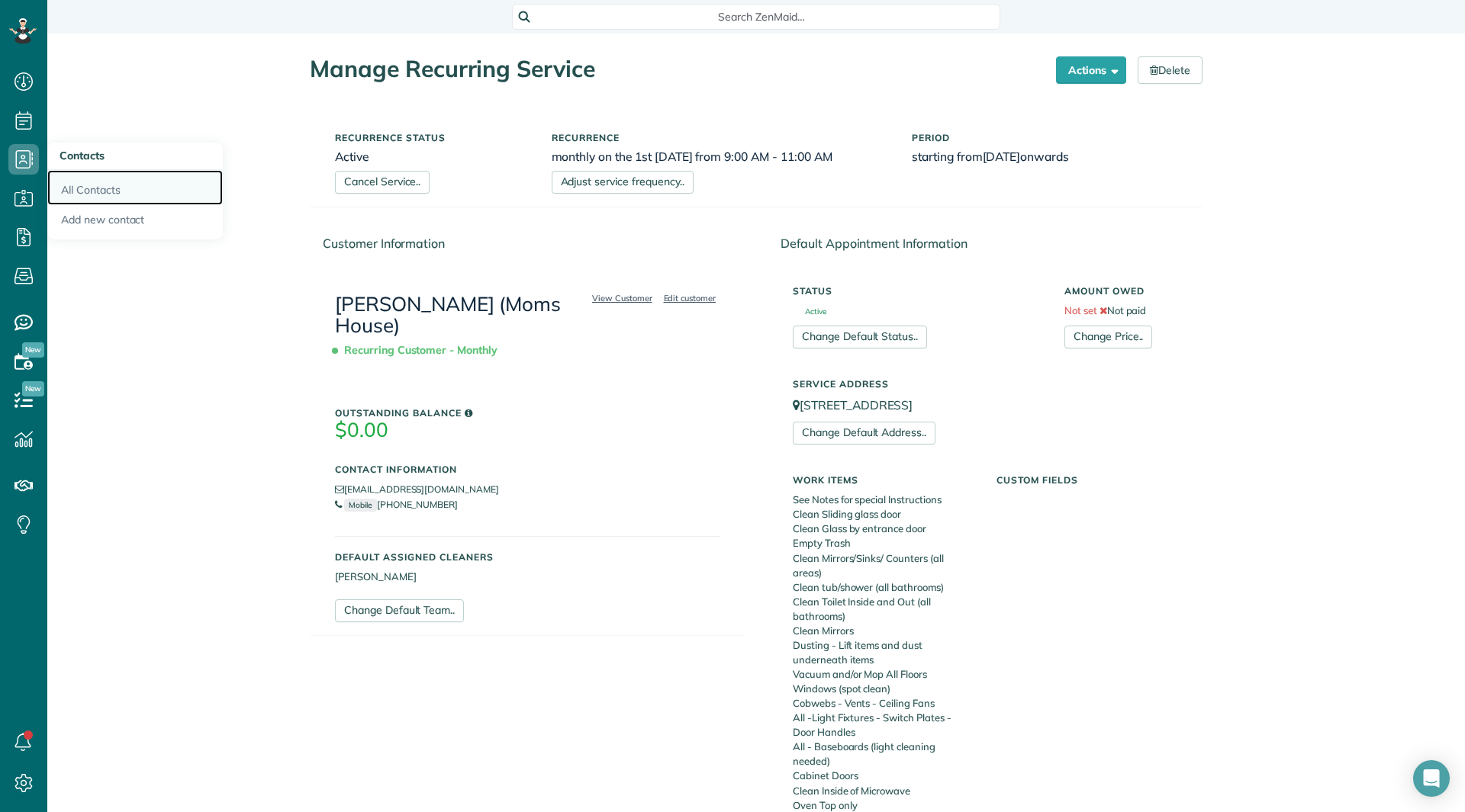
click at [72, 187] on link "All Contacts" at bounding box center [134, 187] width 176 height 35
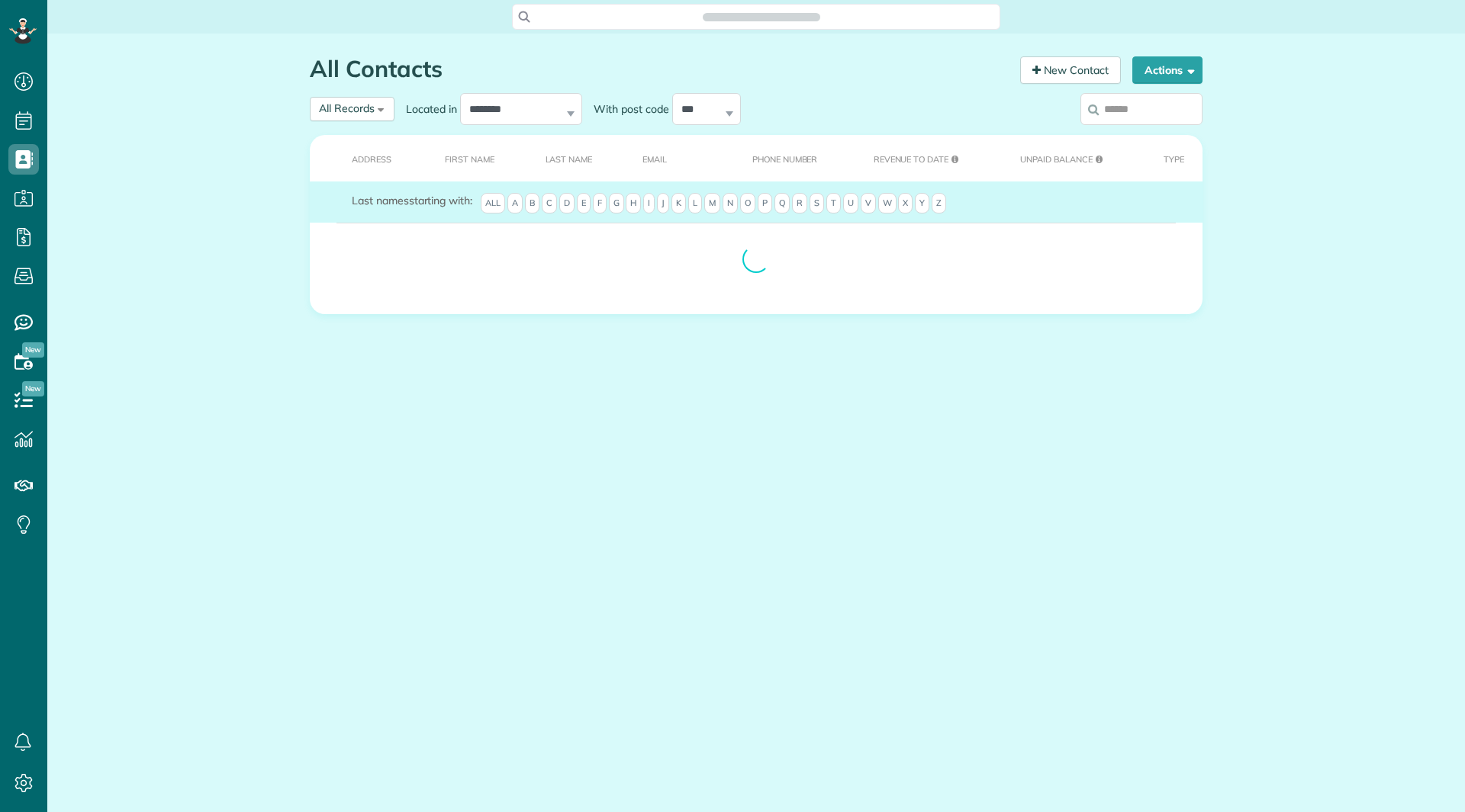
scroll to position [7, 7]
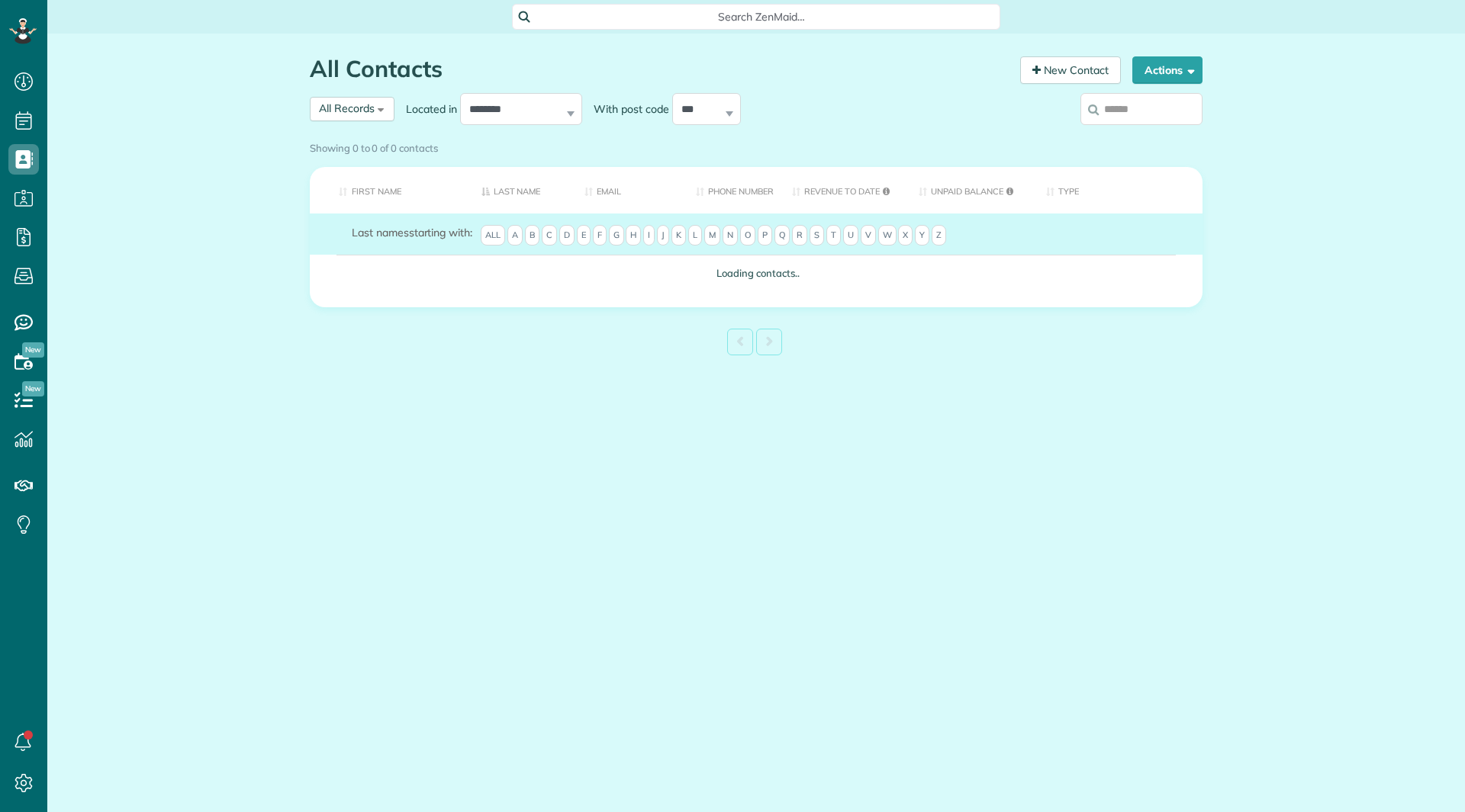
click at [1110, 116] on label at bounding box center [1140, 109] width 122 height 40
click at [1110, 116] on input "search" at bounding box center [1140, 109] width 122 height 32
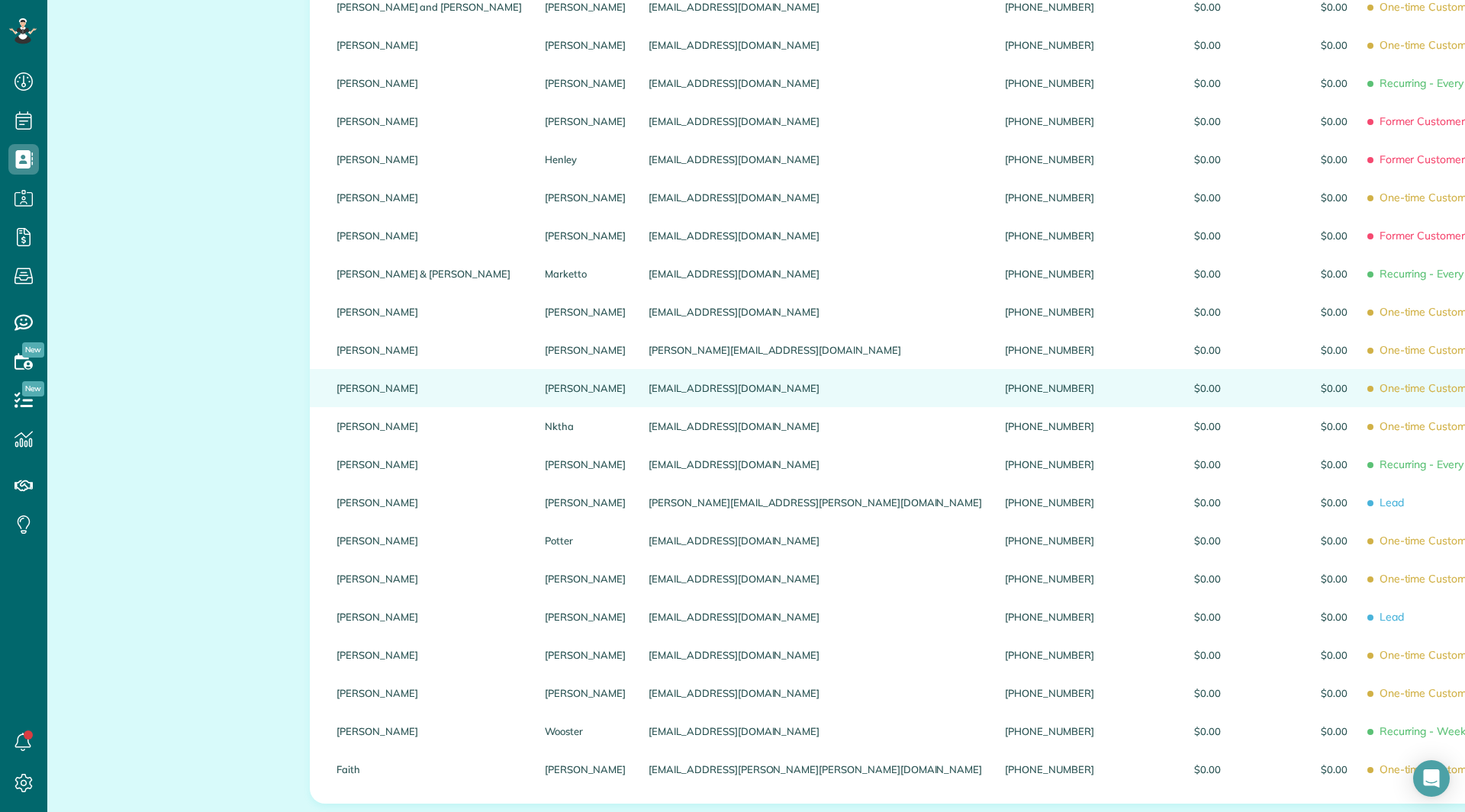
scroll to position [458, 0]
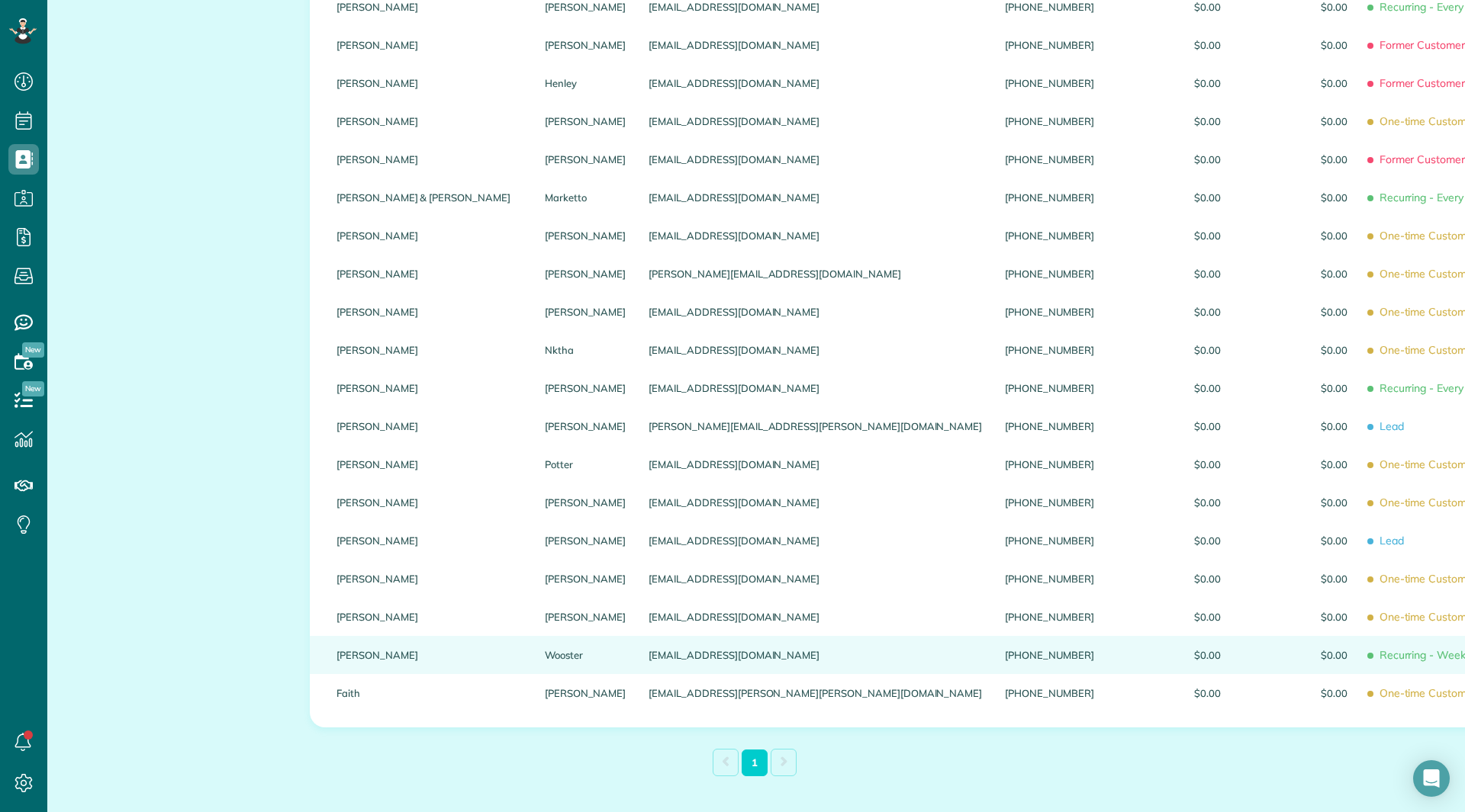
type input "****"
click at [351, 661] on link "Kathleen" at bounding box center [429, 655] width 186 height 11
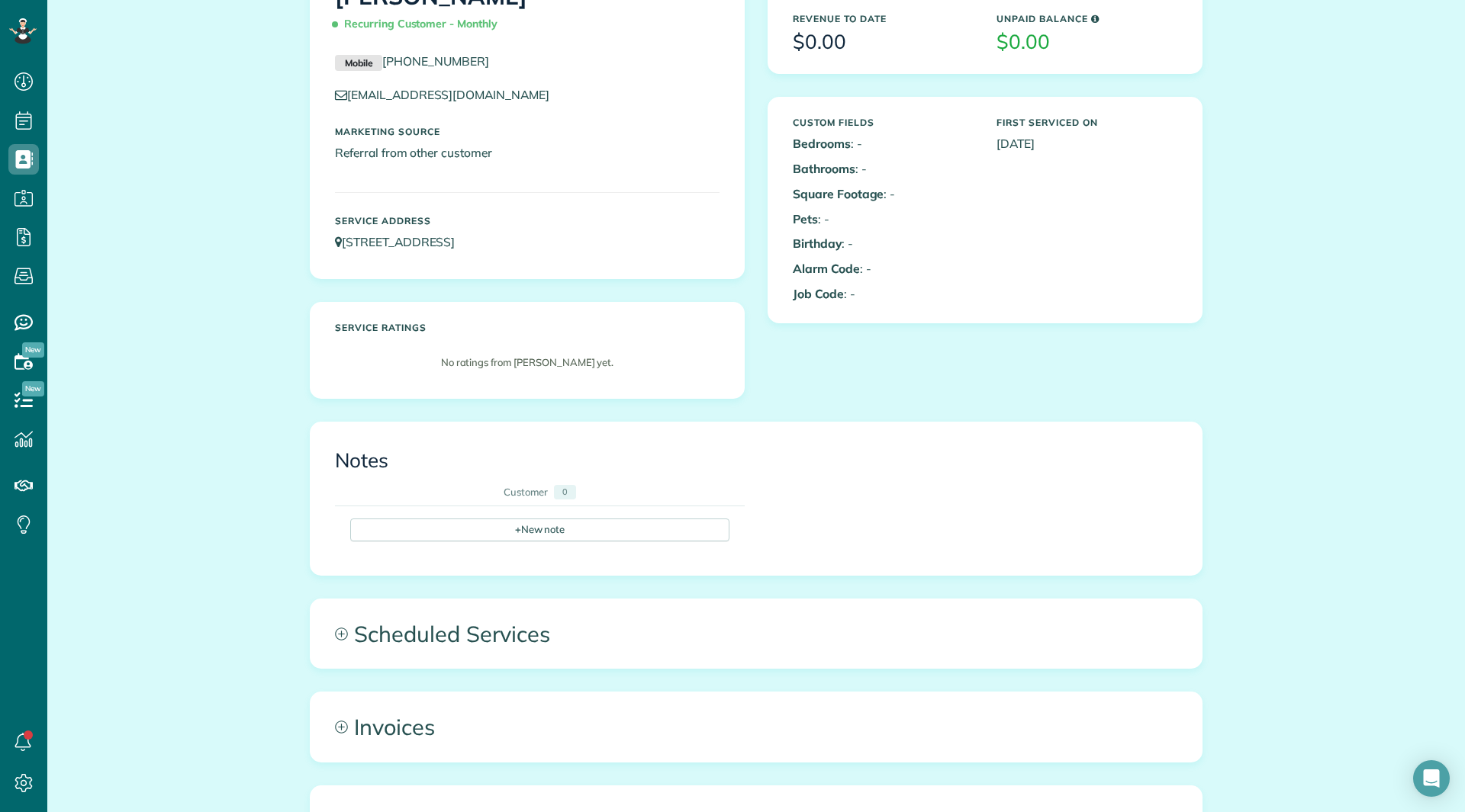
scroll to position [424, 0]
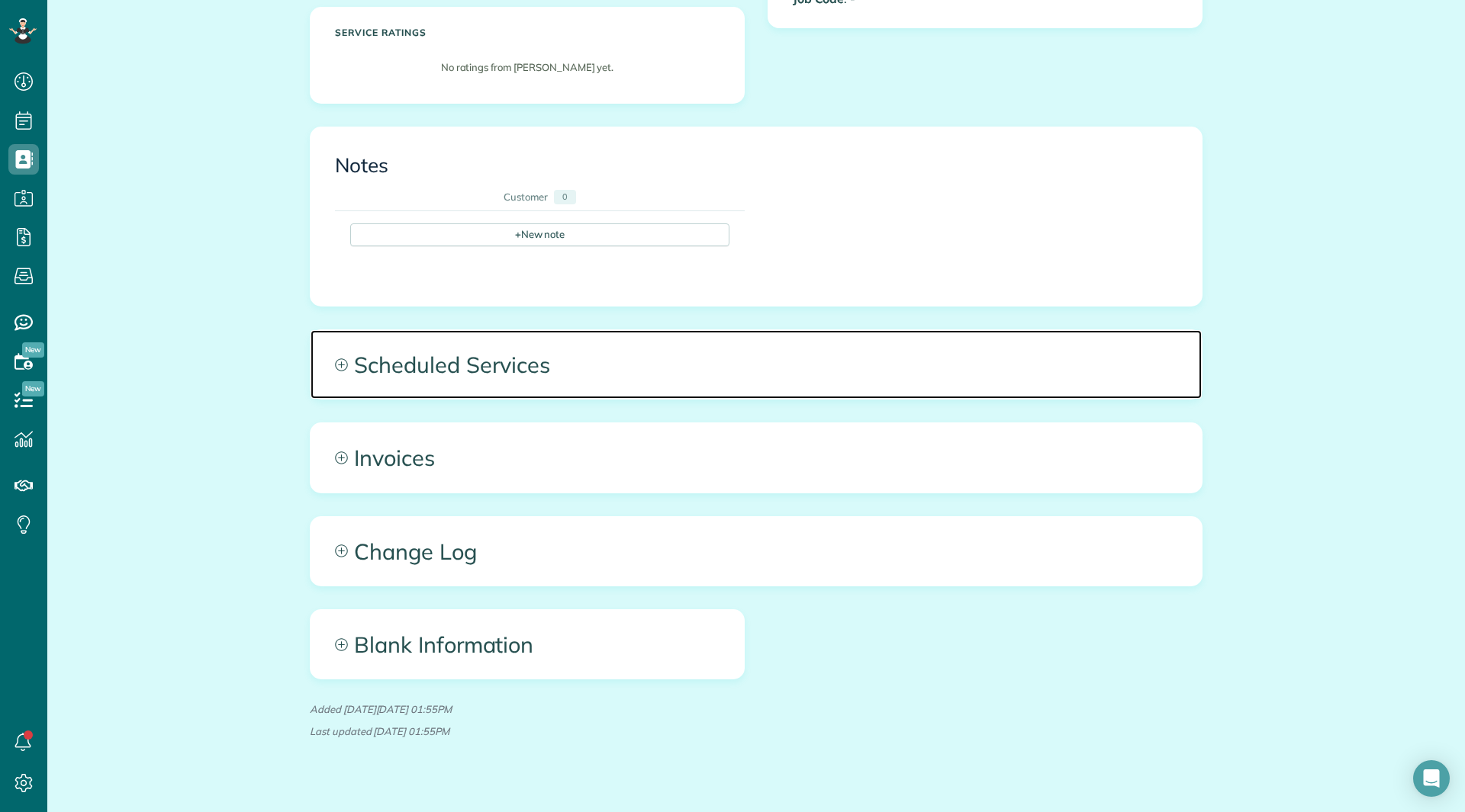
click at [385, 385] on span "Scheduled Services" at bounding box center [755, 364] width 891 height 68
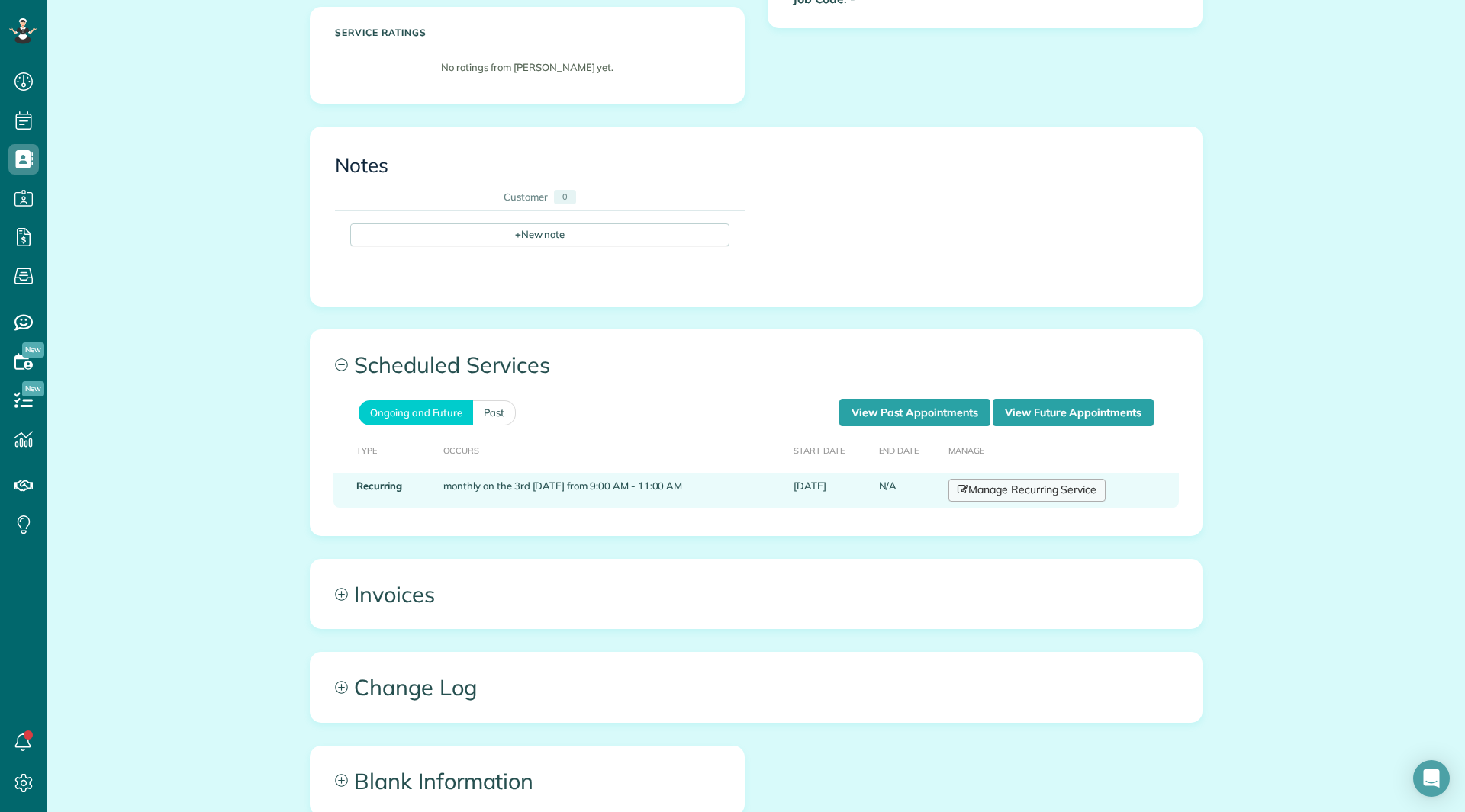
click at [966, 484] on link "Manage Recurring Service" at bounding box center [1027, 489] width 157 height 23
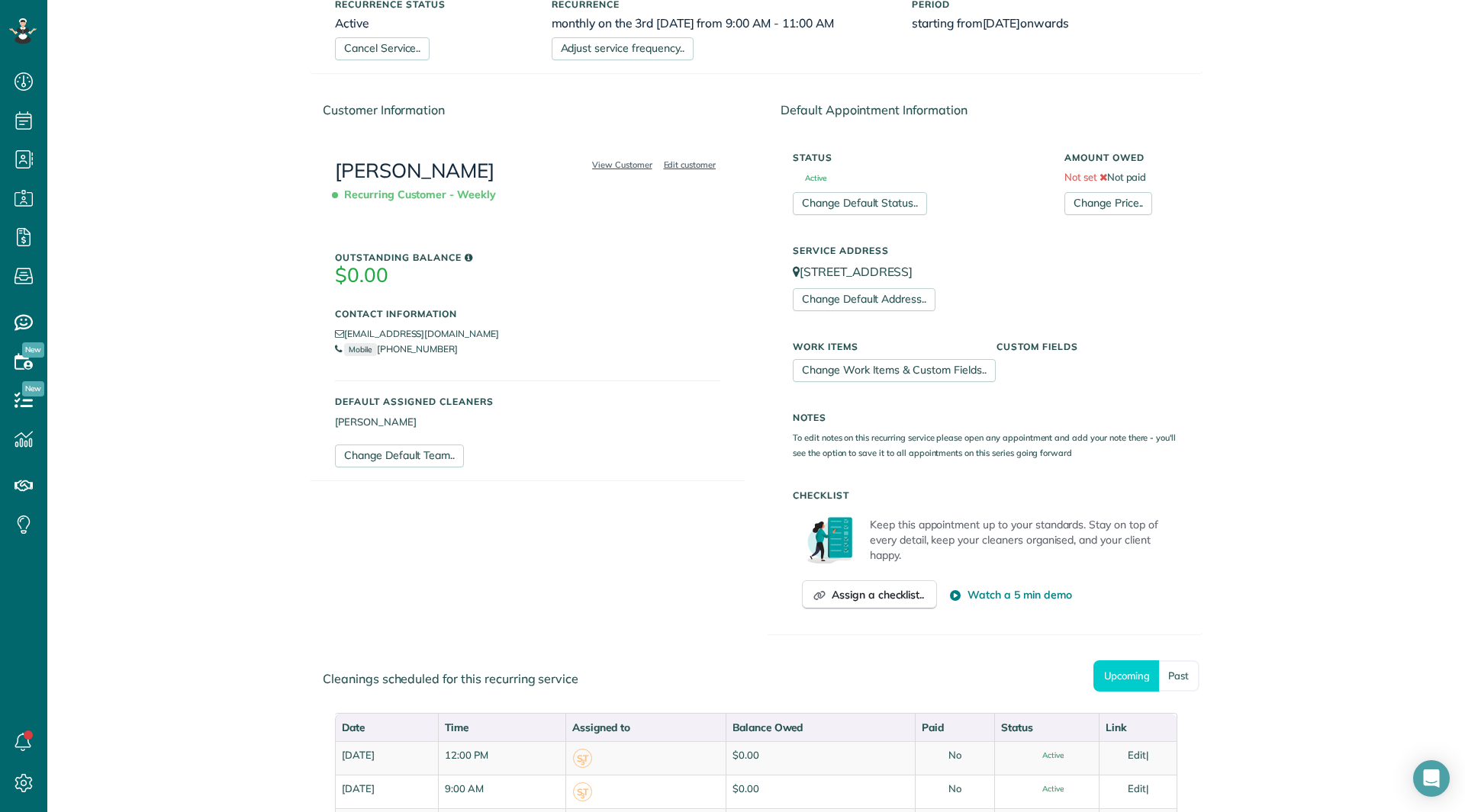
scroll to position [399, 0]
